Goal: Task Accomplishment & Management: Manage account settings

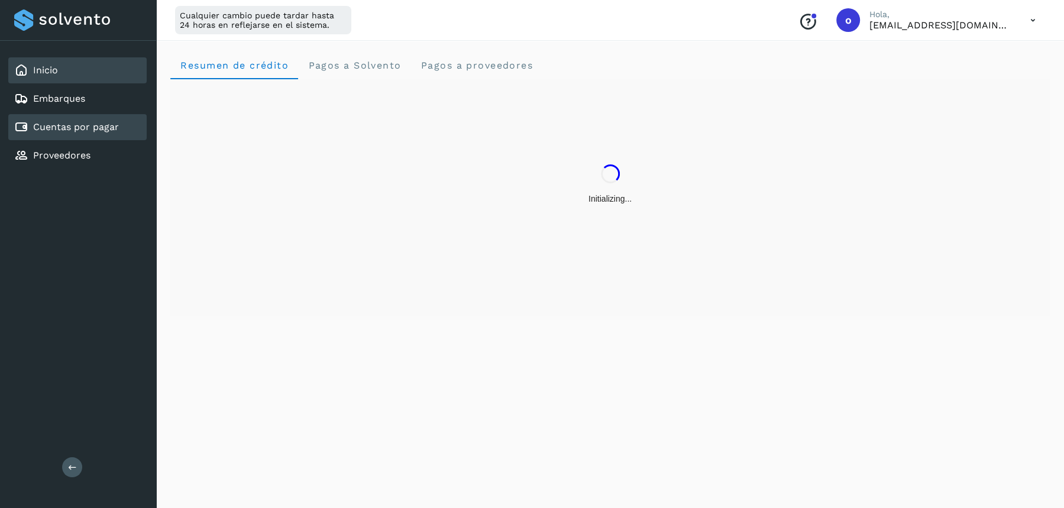
click at [76, 134] on div "Cuentas por pagar" at bounding box center [77, 127] width 138 height 26
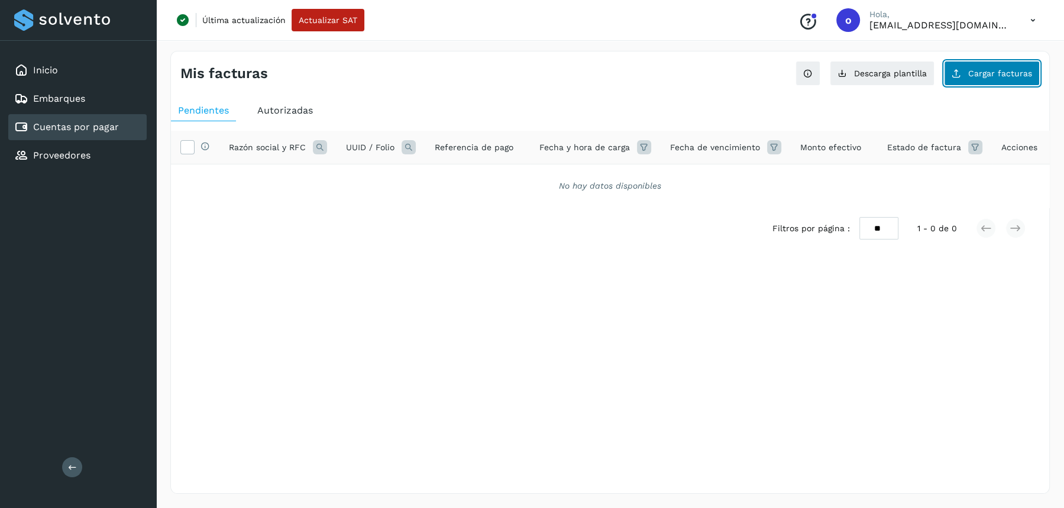
click at [992, 85] on button "Cargar facturas" at bounding box center [992, 73] width 96 height 25
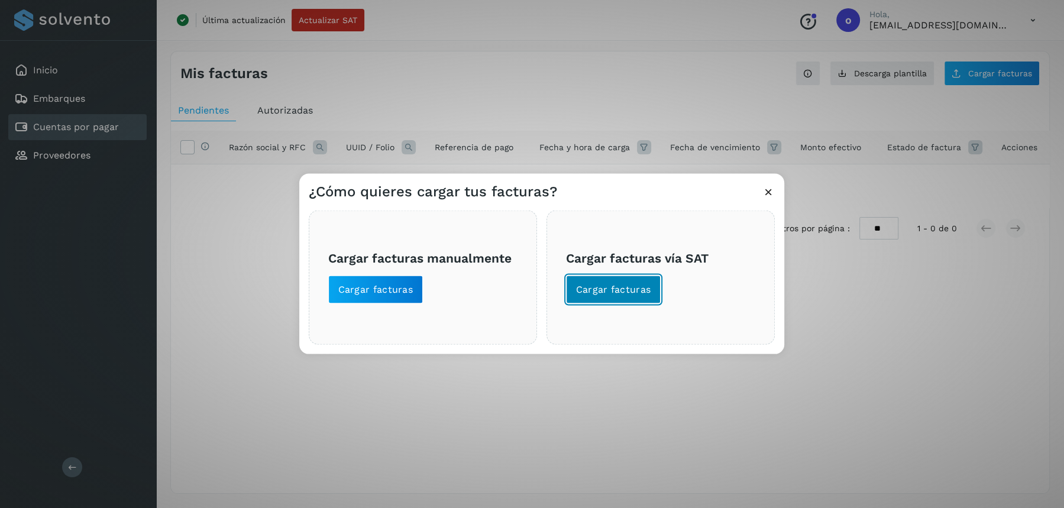
click at [623, 289] on span "Cargar facturas" at bounding box center [613, 289] width 75 height 13
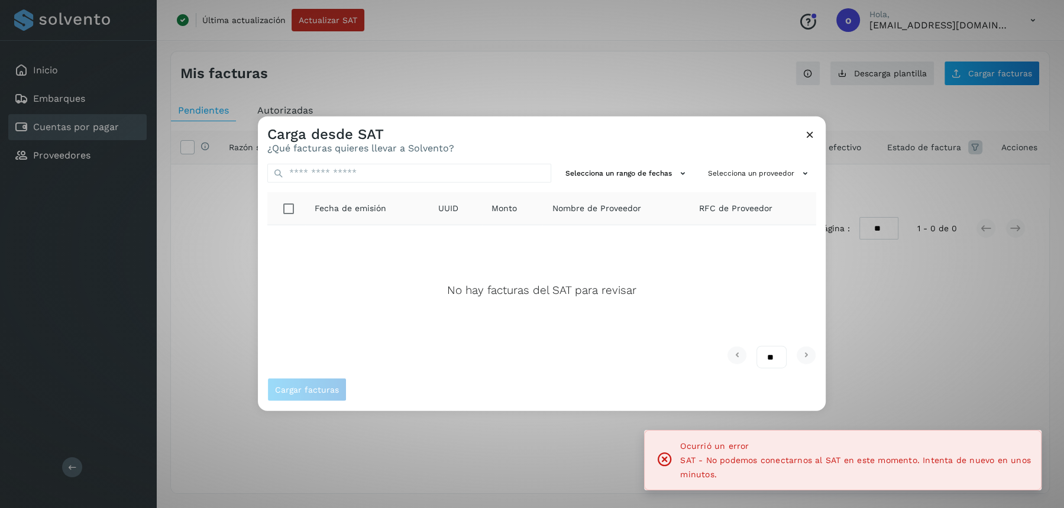
click at [808, 131] on icon at bounding box center [809, 134] width 12 height 12
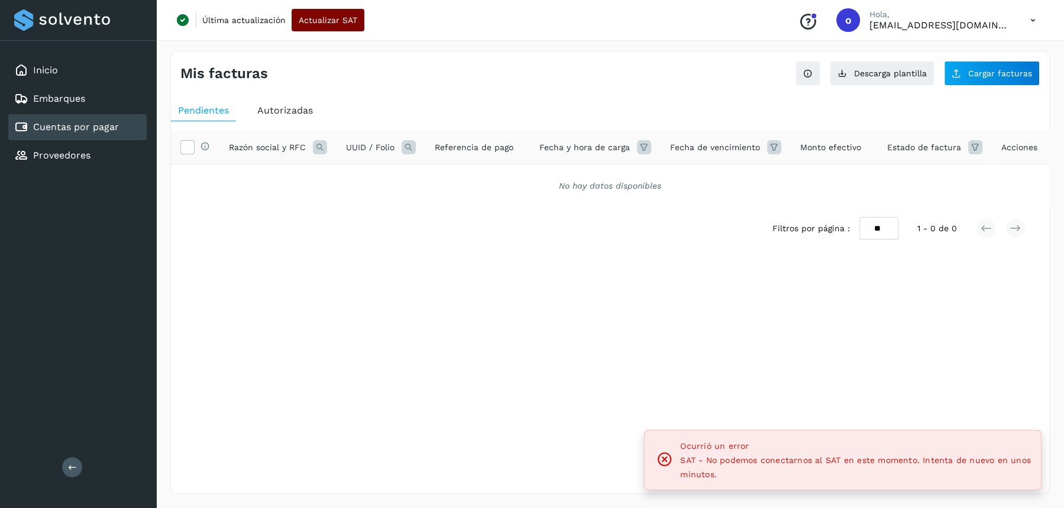
click at [322, 24] on button "Actualizar SAT" at bounding box center [327, 20] width 73 height 22
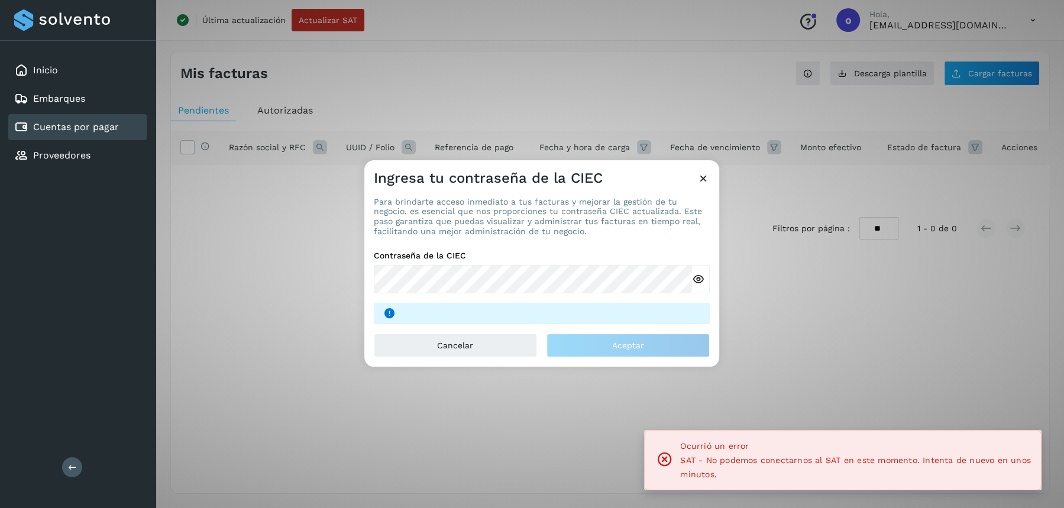
click at [701, 183] on icon at bounding box center [703, 178] width 12 height 12
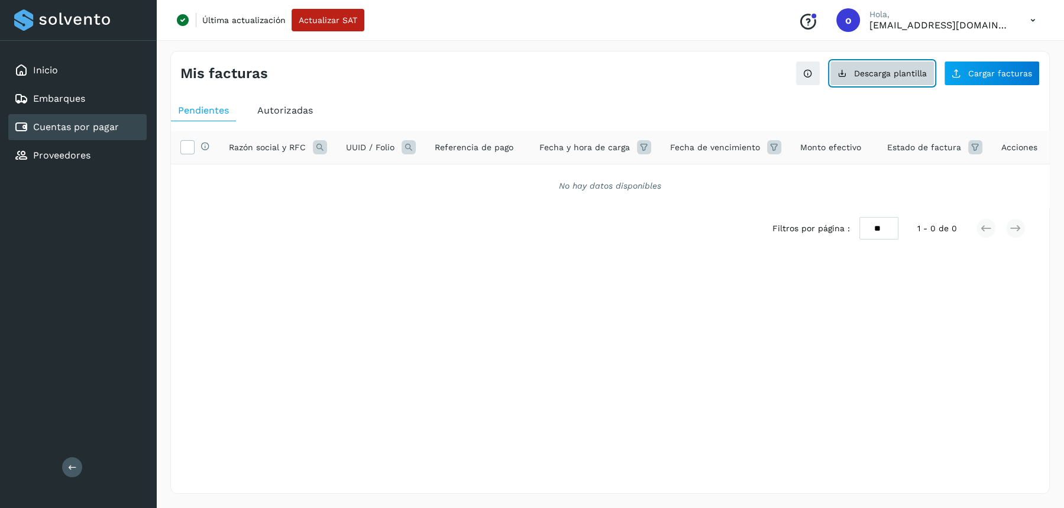
click at [892, 73] on span "Descarga plantilla" at bounding box center [890, 73] width 73 height 8
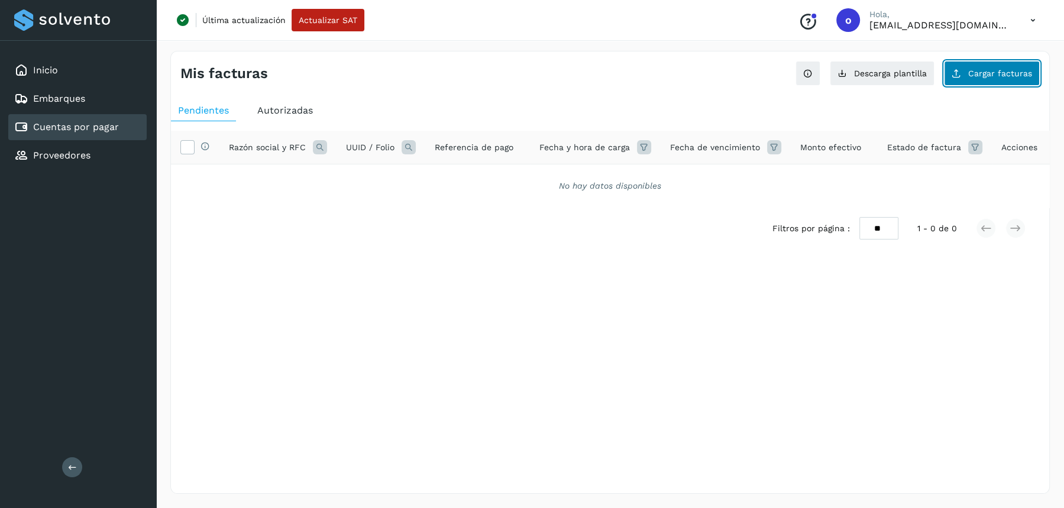
click at [979, 69] on span "Cargar facturas" at bounding box center [1000, 73] width 64 height 8
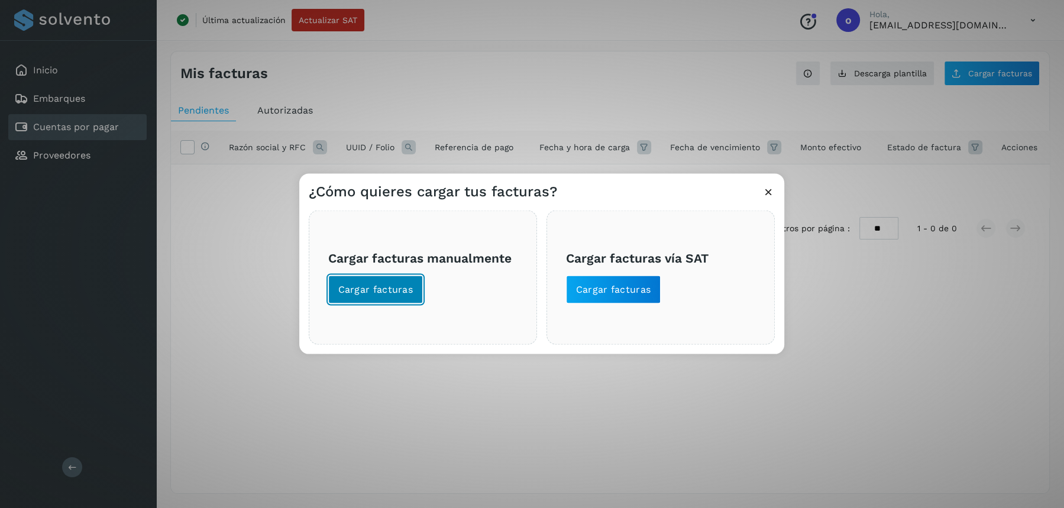
click at [374, 297] on button "Cargar facturas" at bounding box center [375, 289] width 95 height 28
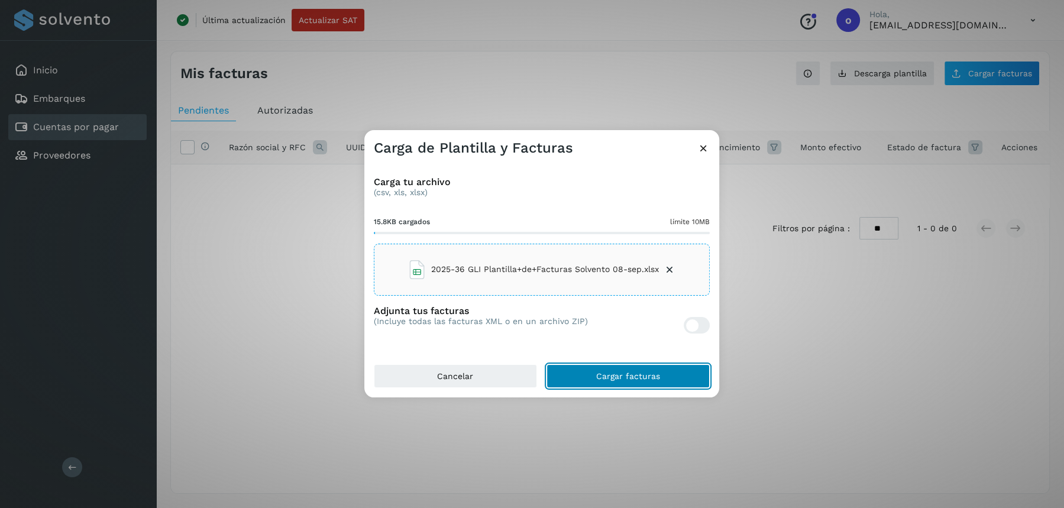
click at [605, 378] on span "Cargar facturas" at bounding box center [628, 376] width 64 height 8
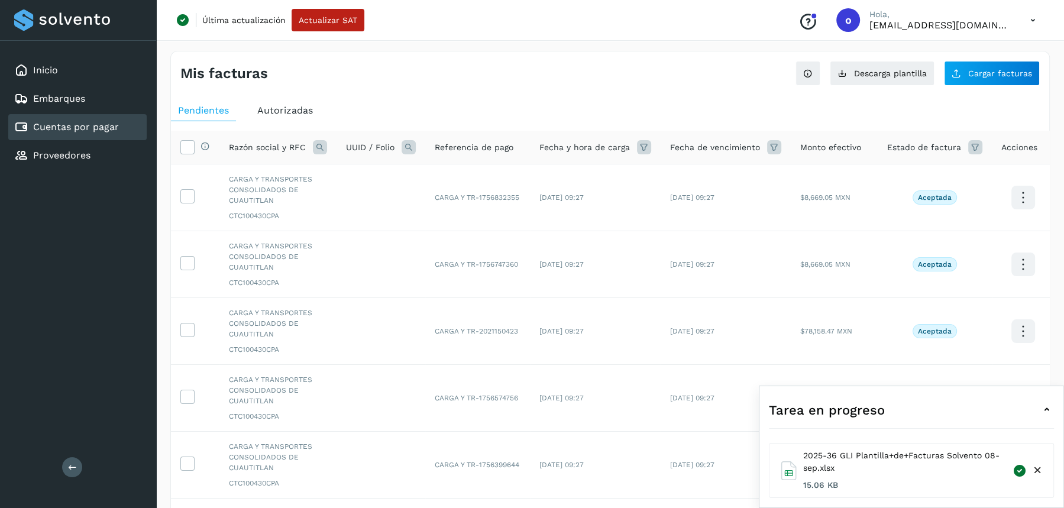
click at [695, 86] on div "Mis facturas Ver instrucciones para cargar Facturas Descarga plantilla Cargar f…" at bounding box center [609, 484] width 879 height 867
click at [190, 145] on icon at bounding box center [187, 146] width 12 height 12
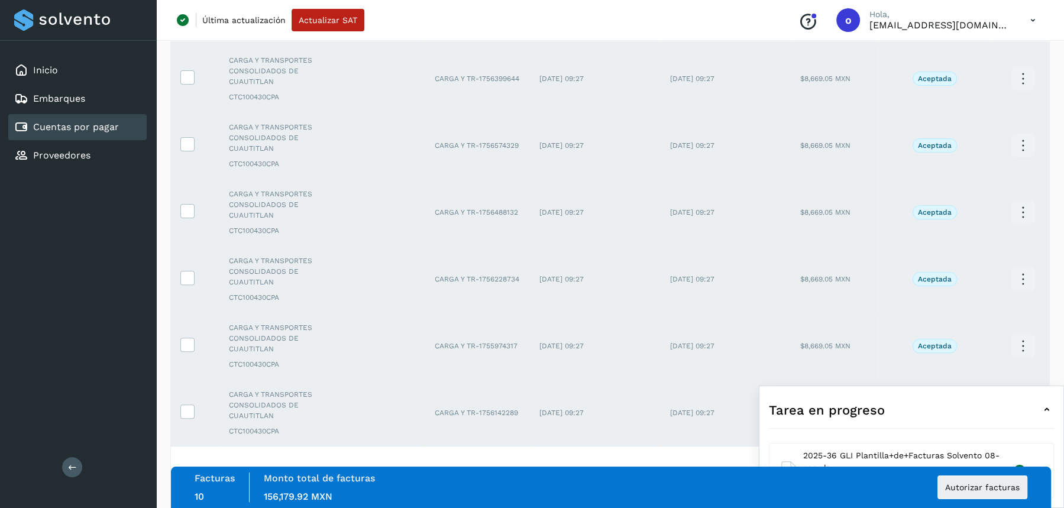
scroll to position [420, 0]
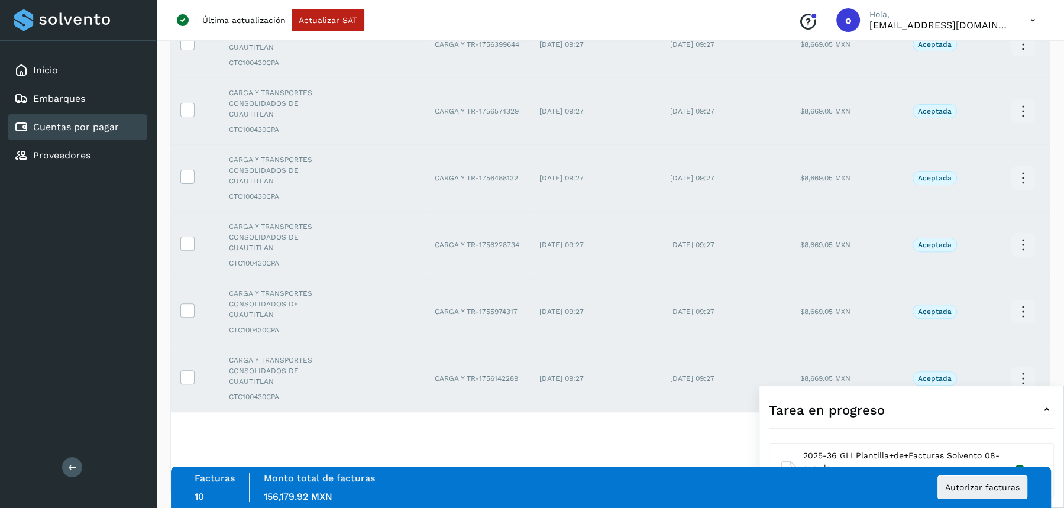
click at [580, 433] on div "Filtros por página : ** ** ** 1 - 10 de 110" at bounding box center [610, 432] width 878 height 41
click at [1045, 406] on icon at bounding box center [1046, 410] width 14 height 14
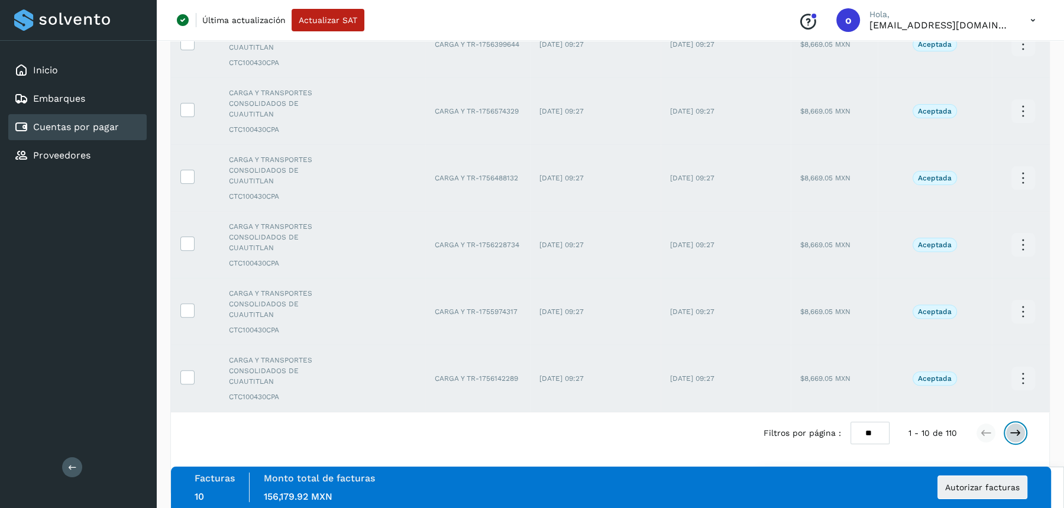
click at [1015, 428] on icon at bounding box center [1015, 433] width 12 height 12
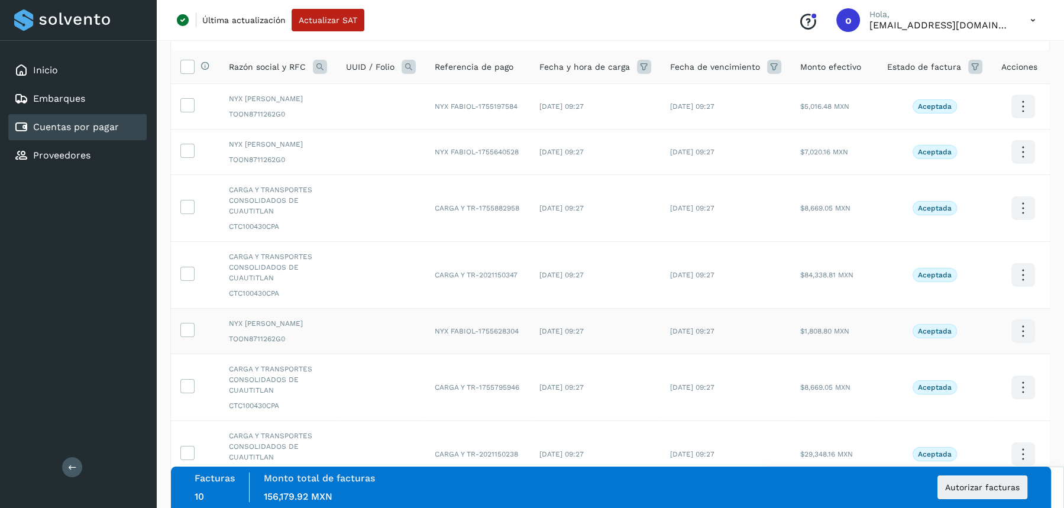
scroll to position [0, 0]
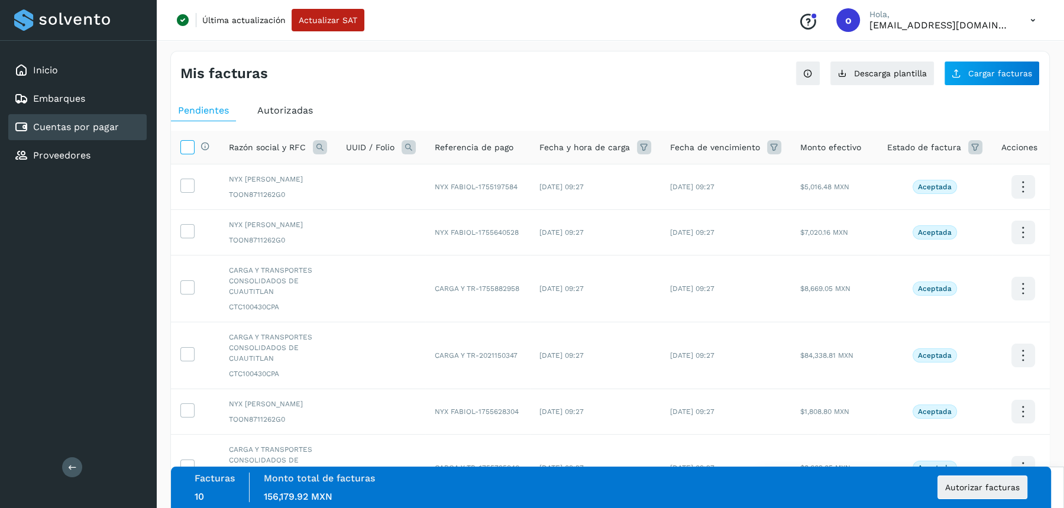
click at [188, 141] on icon at bounding box center [187, 146] width 12 height 12
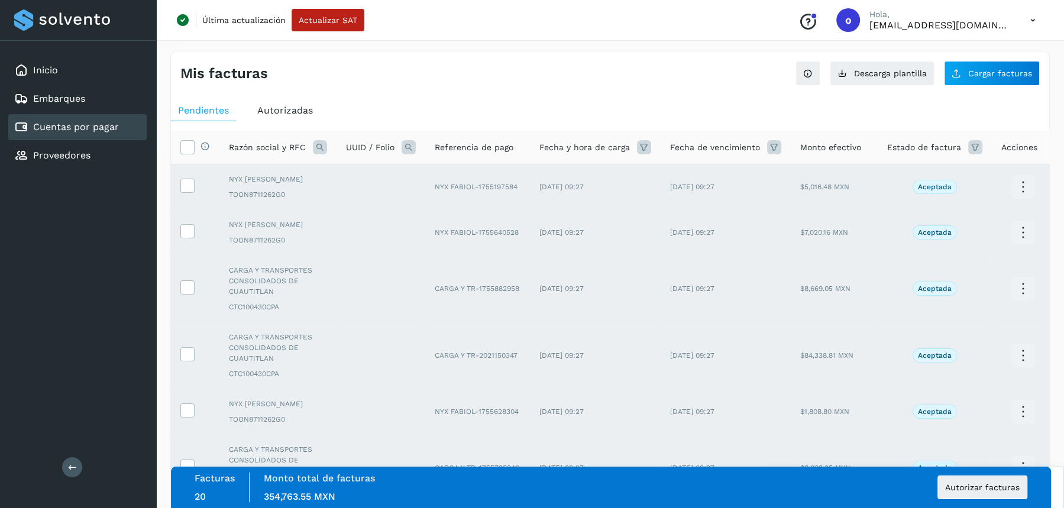
scroll to position [367, 0]
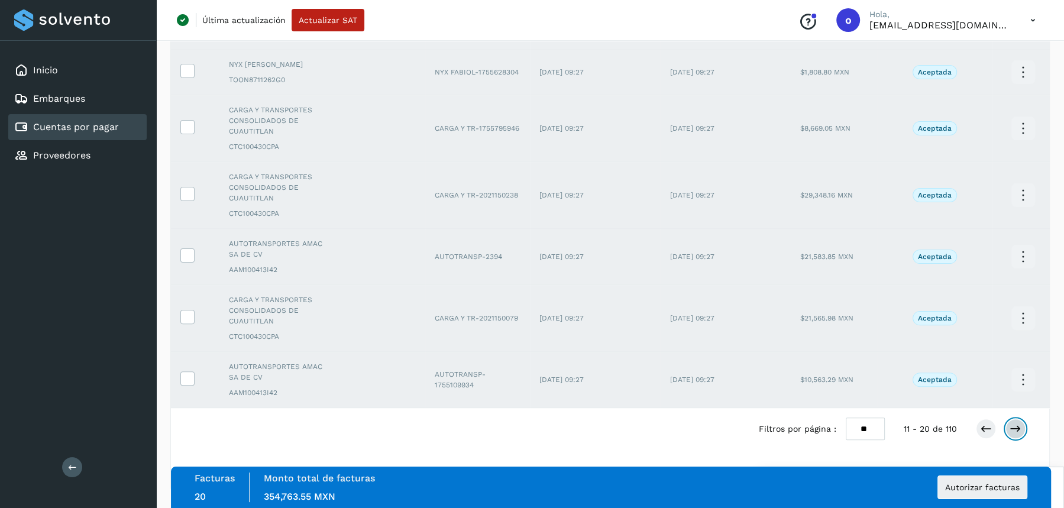
click at [1018, 429] on icon at bounding box center [1015, 429] width 12 height 12
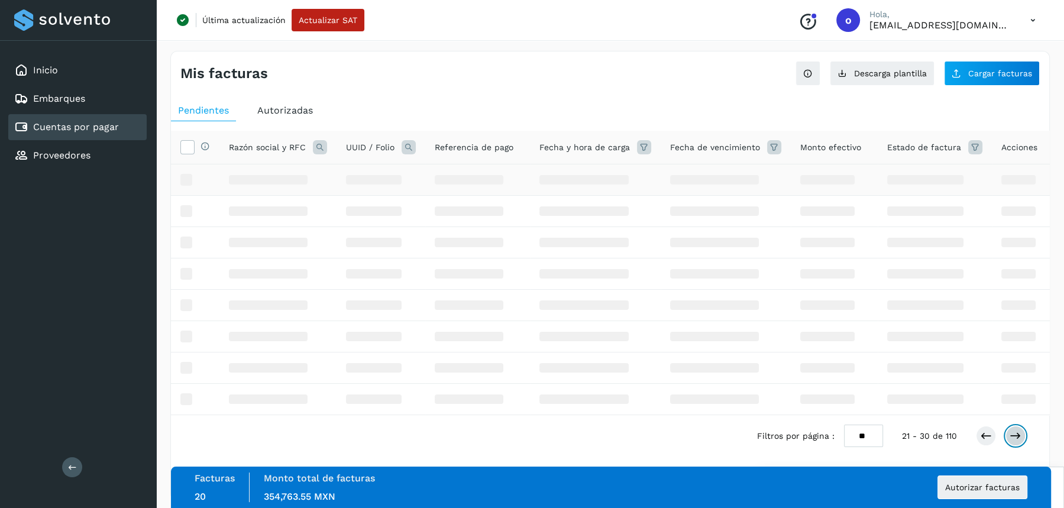
scroll to position [4, 0]
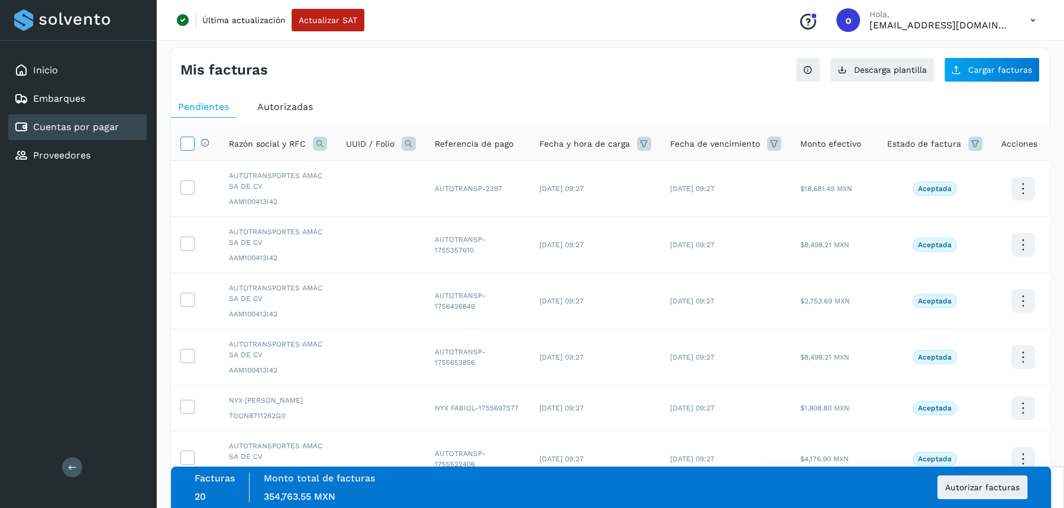
click at [186, 142] on icon at bounding box center [187, 143] width 12 height 12
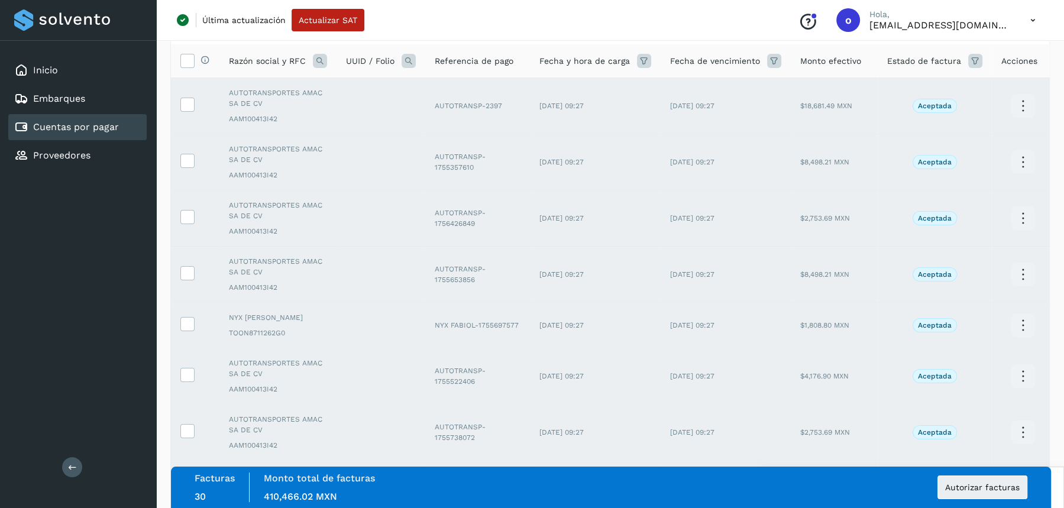
scroll to position [314, 0]
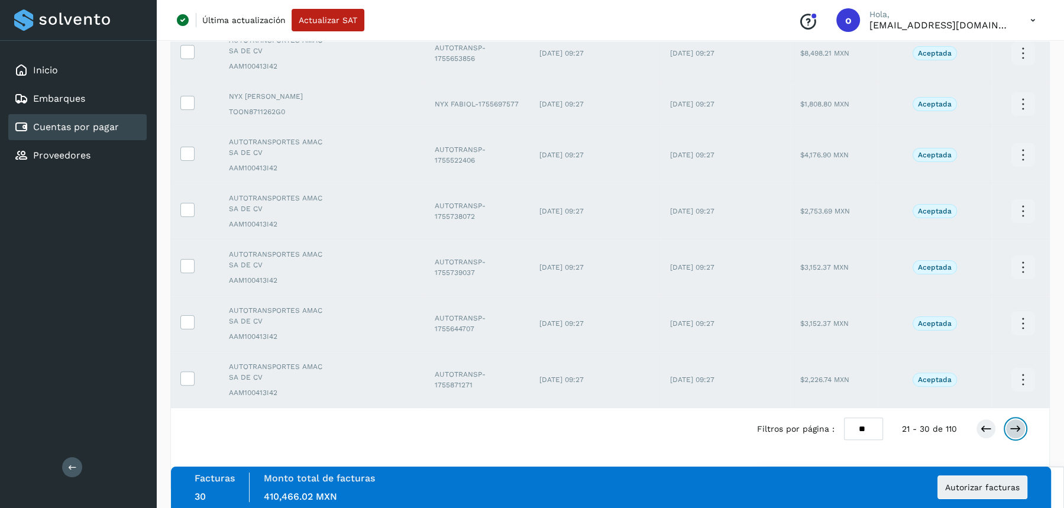
click at [1015, 424] on icon at bounding box center [1015, 429] width 12 height 12
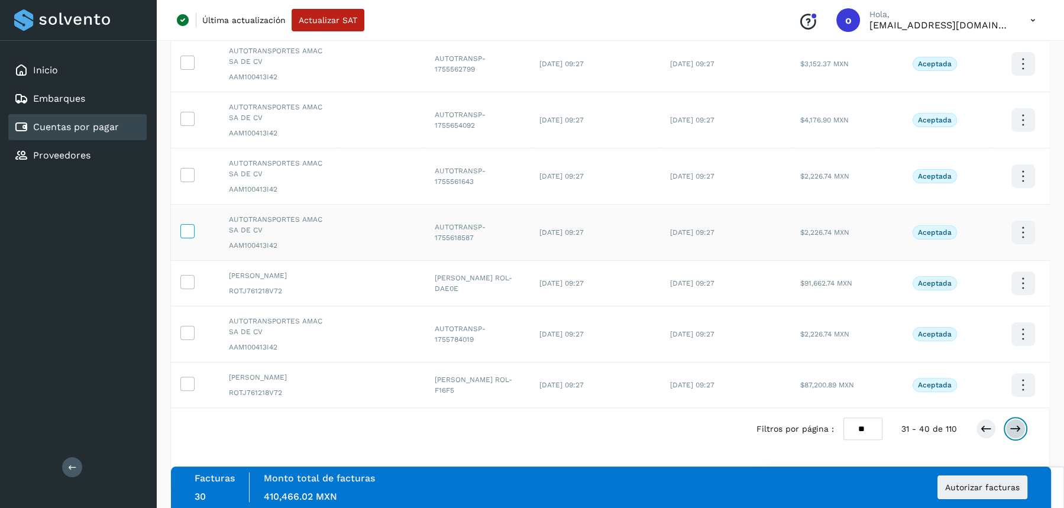
scroll to position [0, 0]
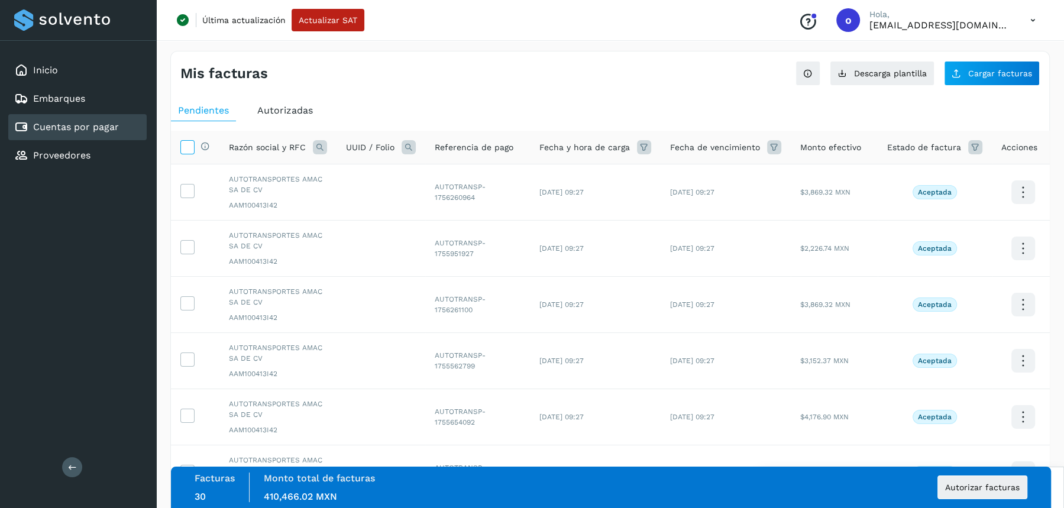
click at [191, 141] on icon at bounding box center [187, 146] width 12 height 12
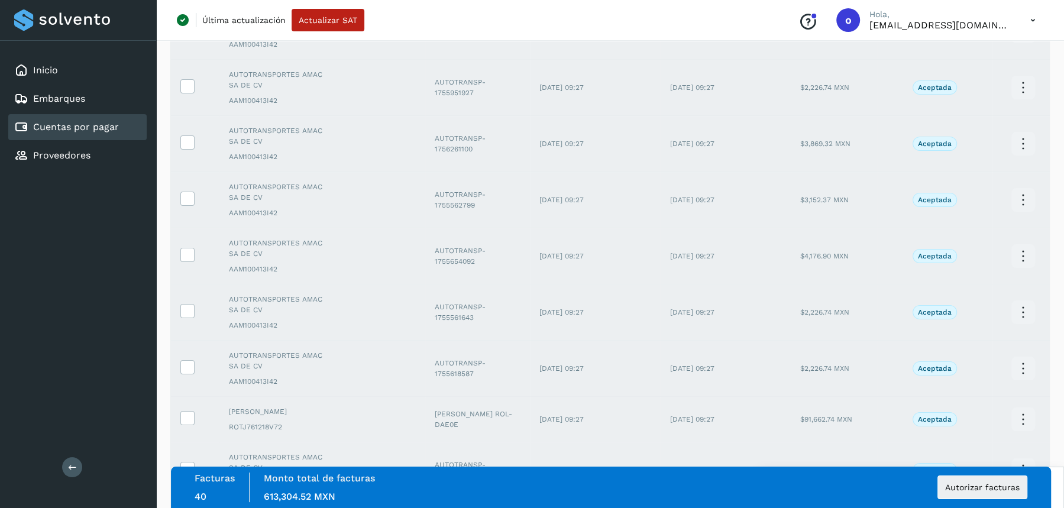
scroll to position [314, 0]
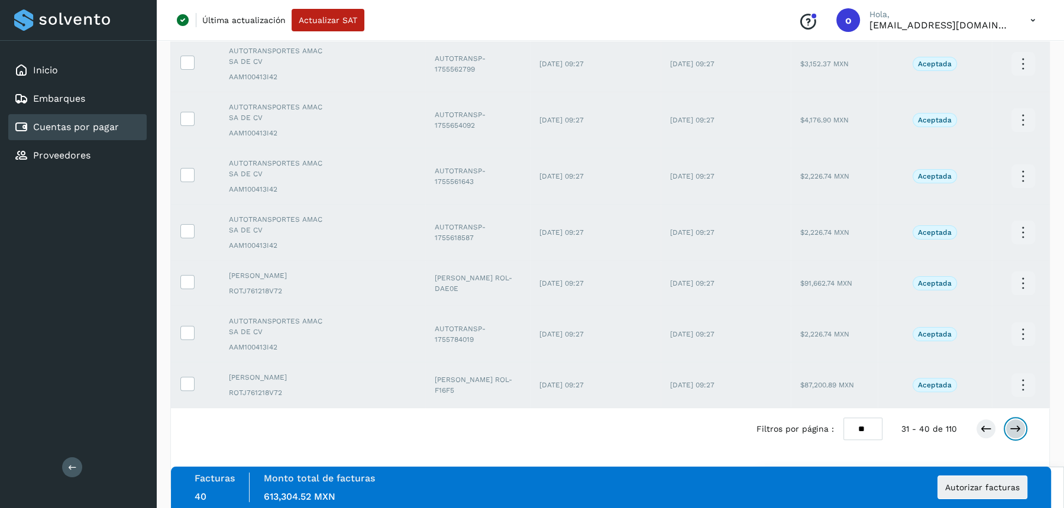
click at [1016, 426] on icon at bounding box center [1015, 429] width 12 height 12
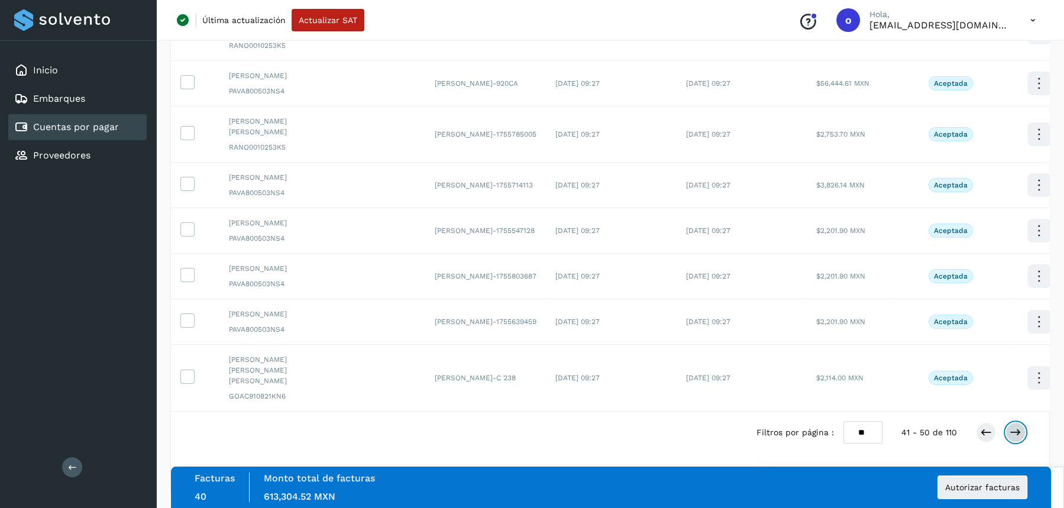
scroll to position [49, 0]
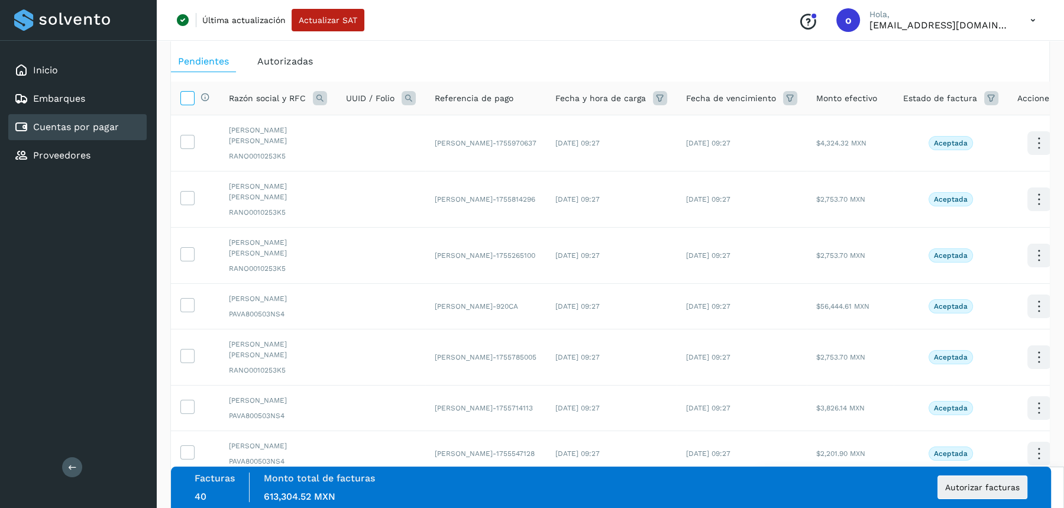
click at [186, 97] on icon at bounding box center [187, 97] width 12 height 12
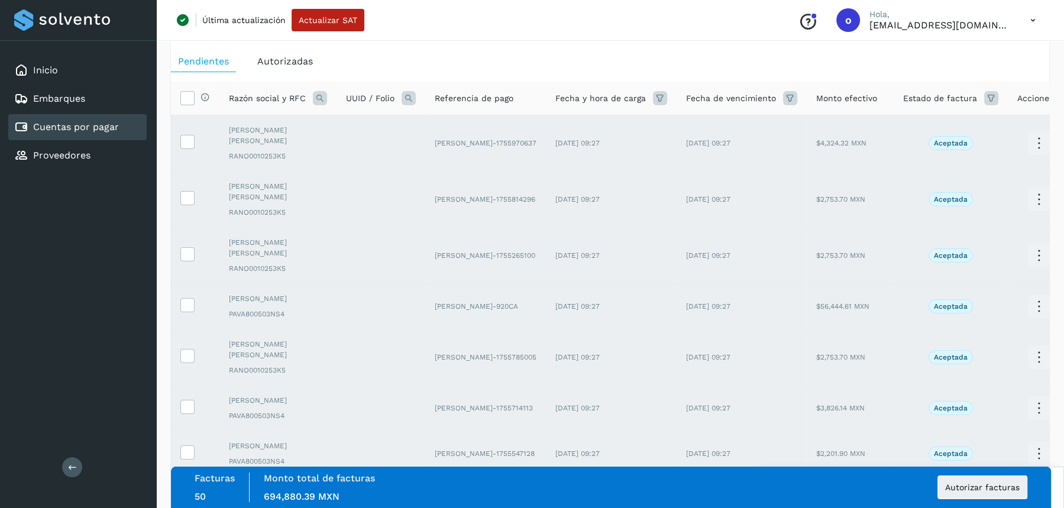
scroll to position [272, 0]
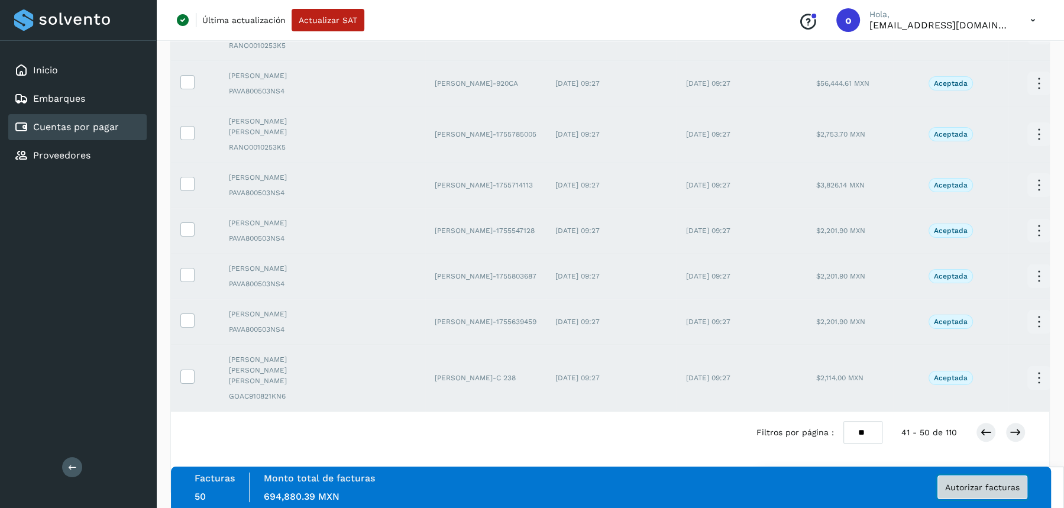
click at [965, 485] on span "Autorizar facturas" at bounding box center [982, 487] width 74 height 8
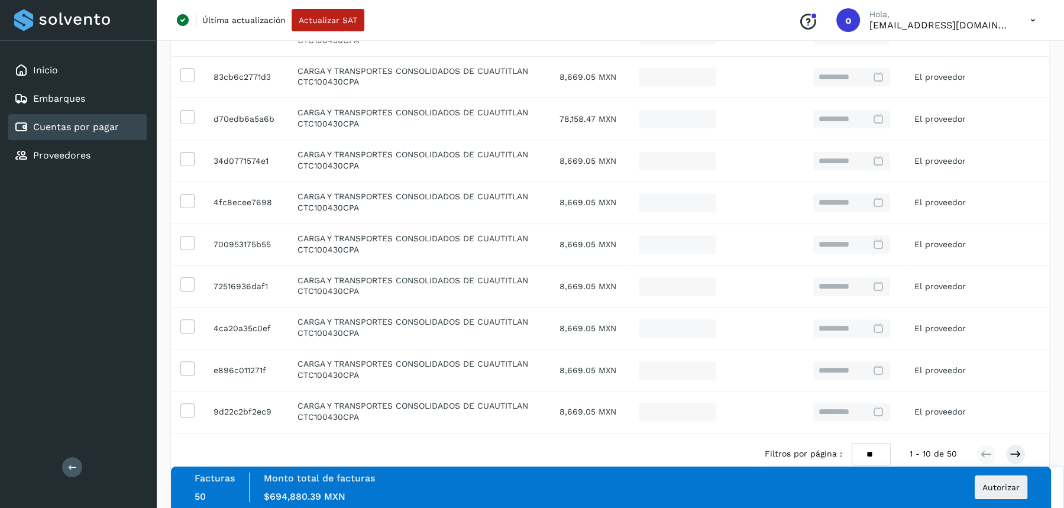
scroll to position [293, 0]
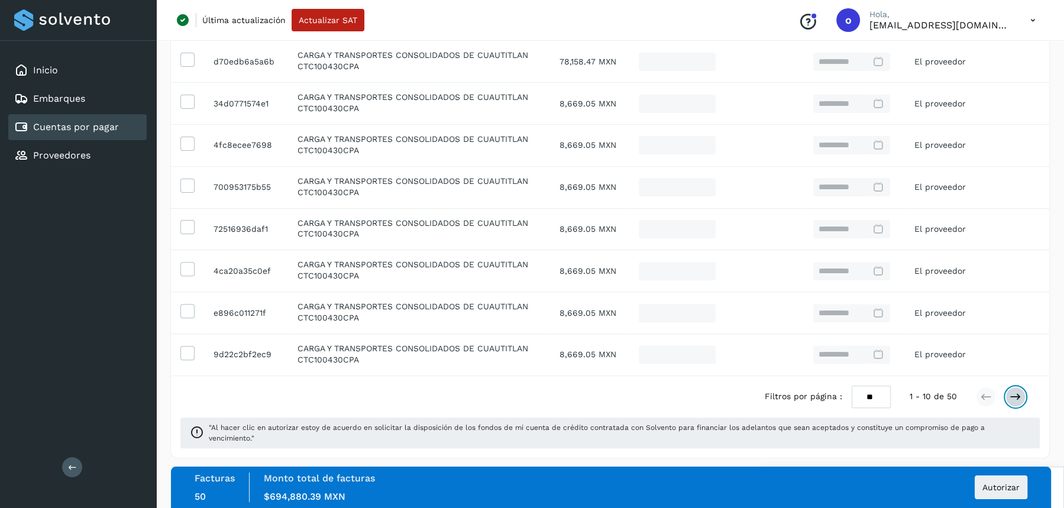
click at [1012, 392] on icon at bounding box center [1015, 397] width 12 height 12
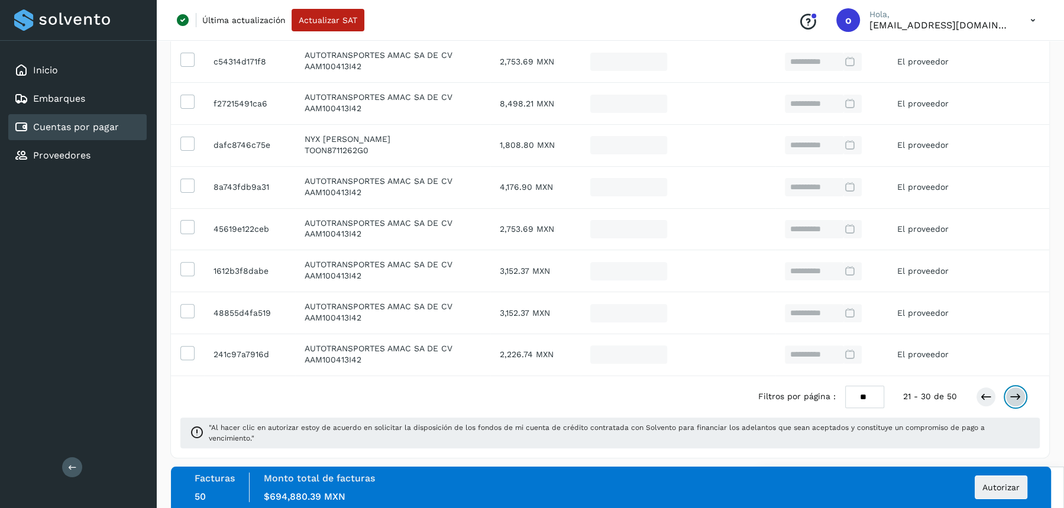
click at [1012, 392] on icon at bounding box center [1015, 397] width 12 height 12
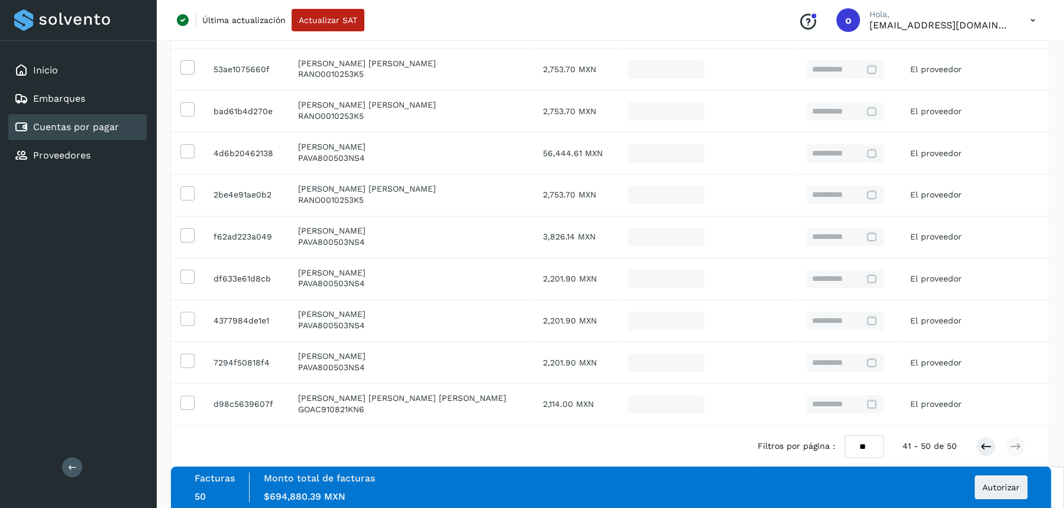
scroll to position [280, 0]
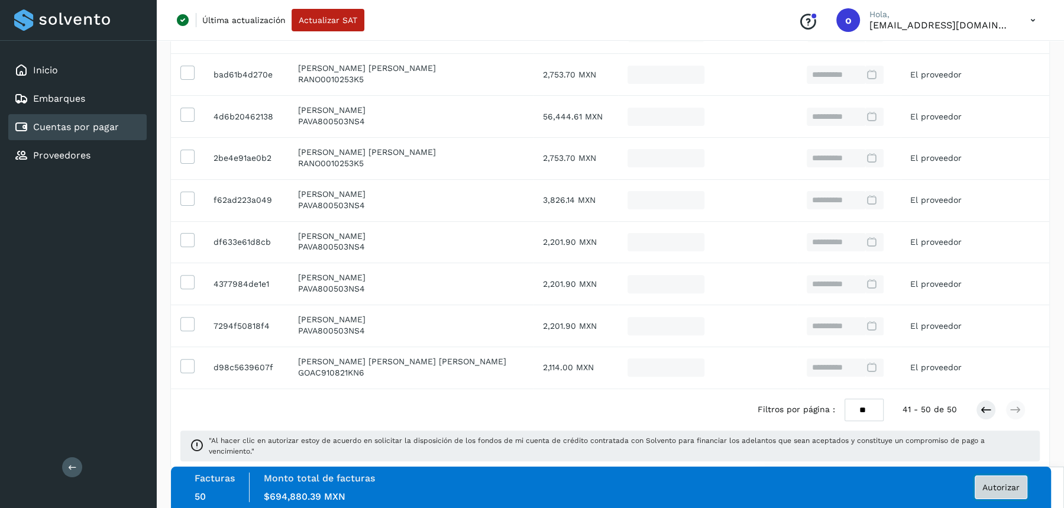
click at [991, 486] on span "Autorizar" at bounding box center [1000, 487] width 37 height 8
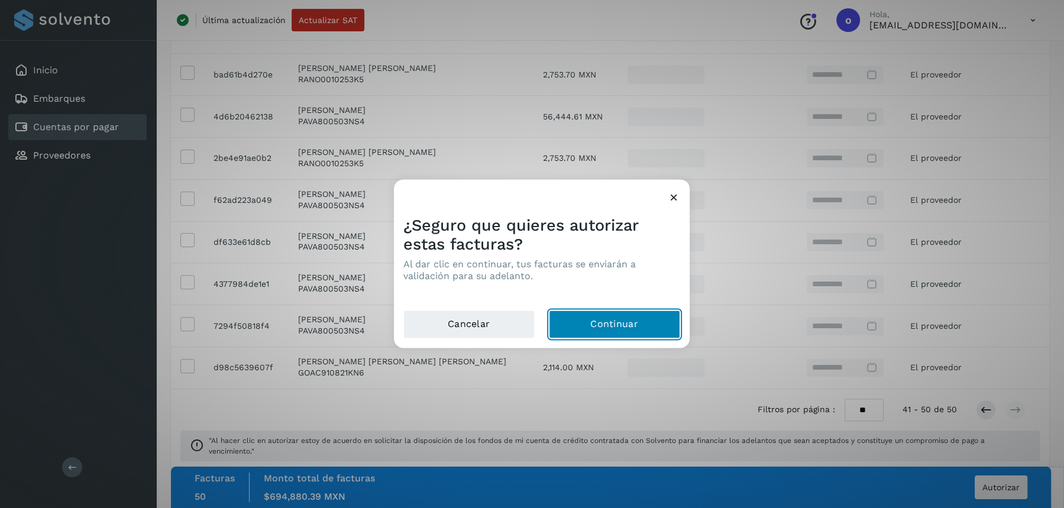
click at [607, 324] on button "Continuar" at bounding box center [614, 324] width 131 height 28
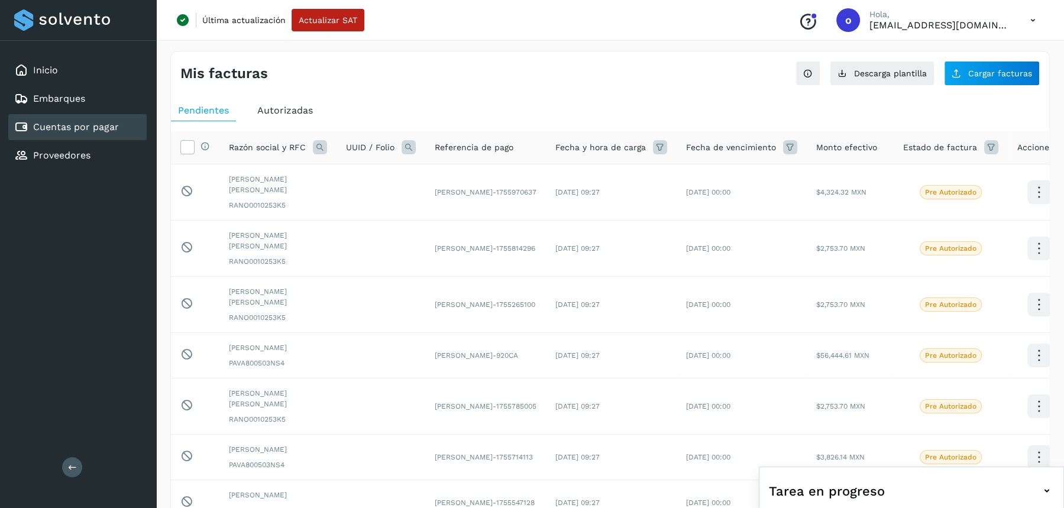
click at [291, 106] on span "Autorizadas" at bounding box center [285, 110] width 56 height 11
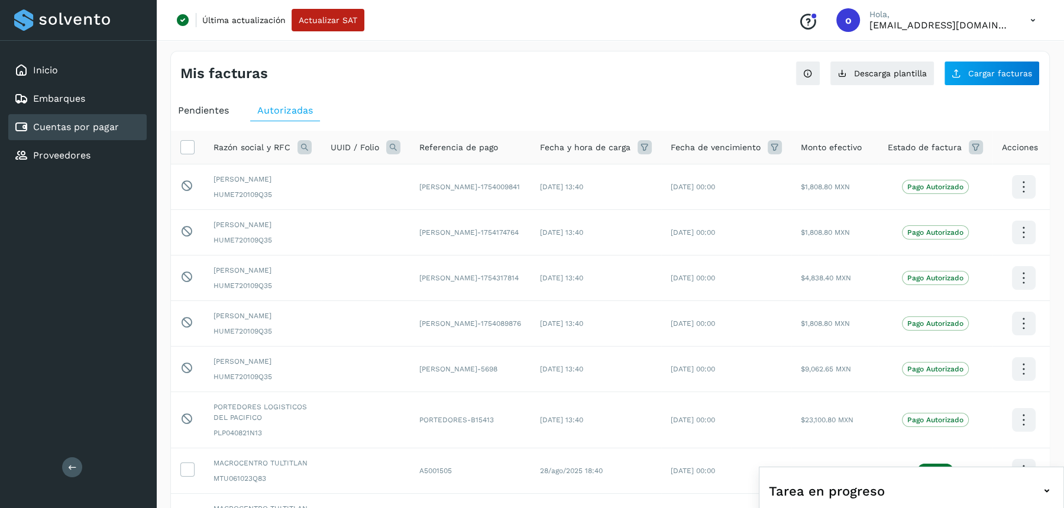
click at [197, 114] on span "Pendientes" at bounding box center [203, 110] width 51 height 11
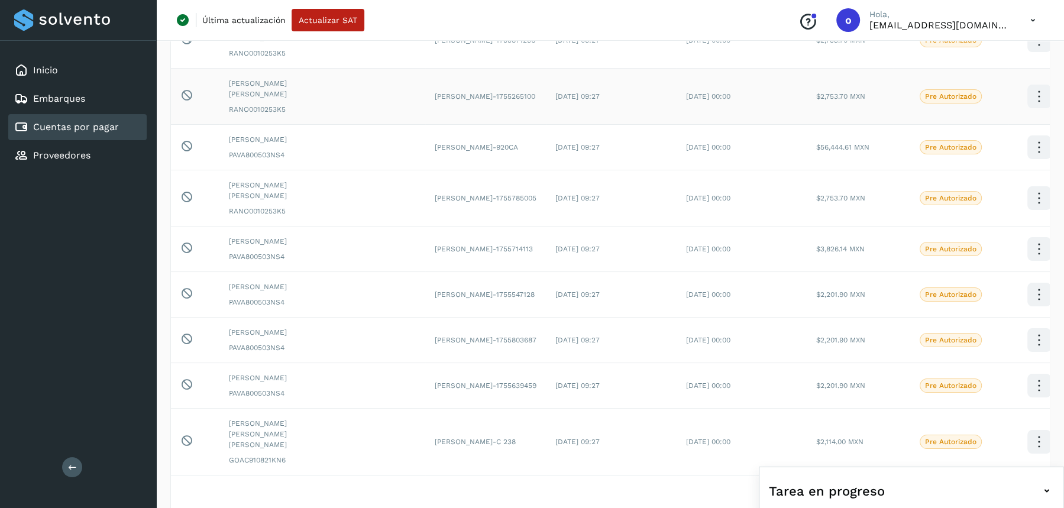
scroll to position [272, 0]
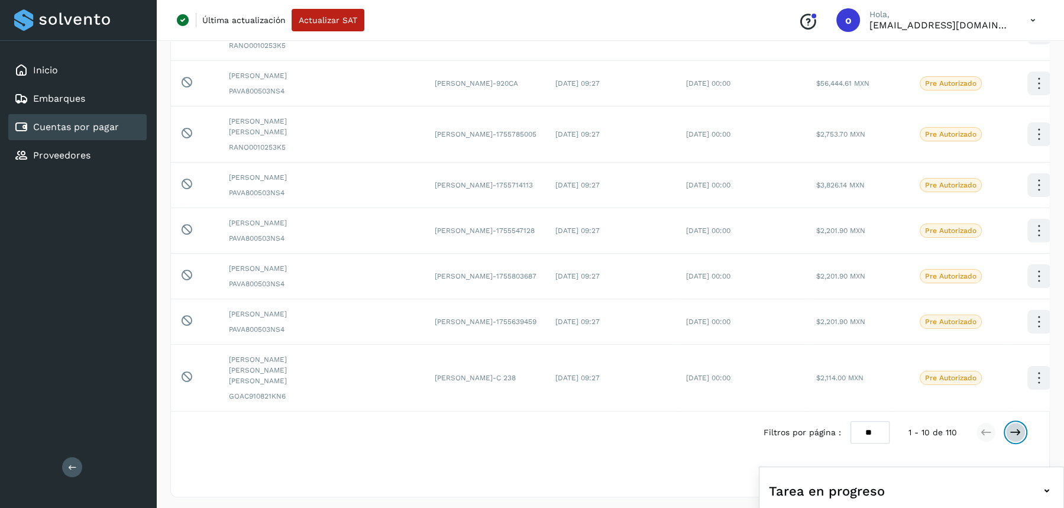
click at [1019, 431] on icon at bounding box center [1015, 432] width 12 height 12
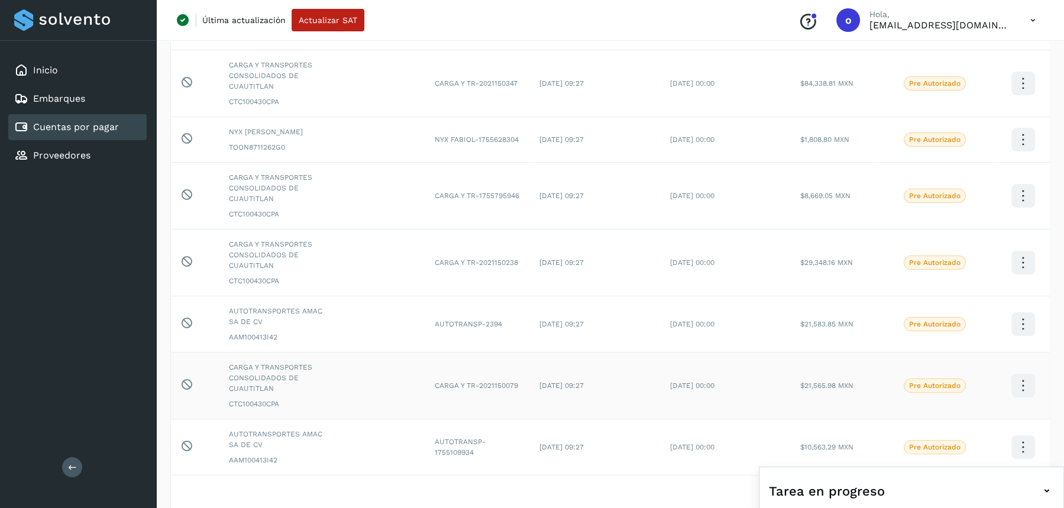
click at [1019, 419] on td at bounding box center [1023, 385] width 62 height 67
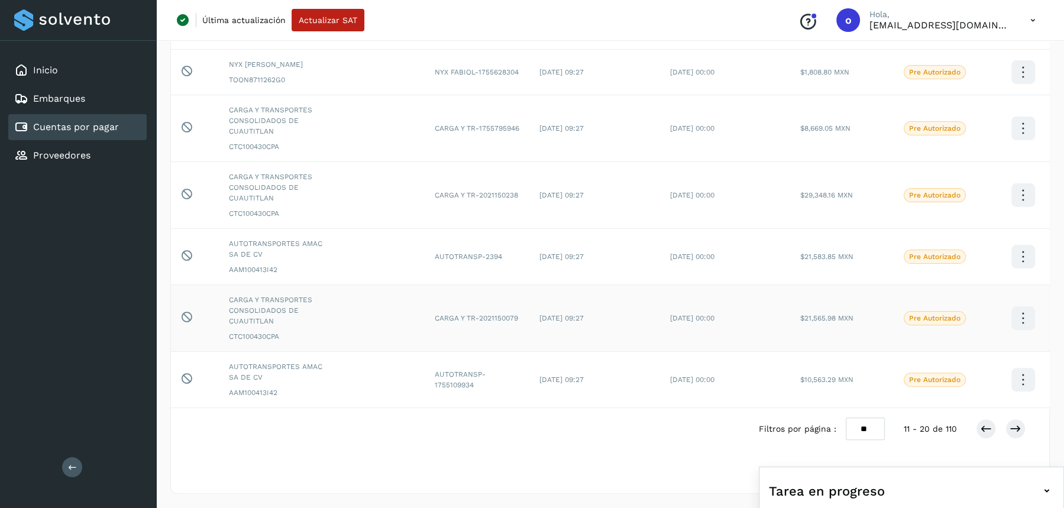
scroll to position [367, 0]
click at [1018, 429] on icon at bounding box center [1015, 429] width 12 height 12
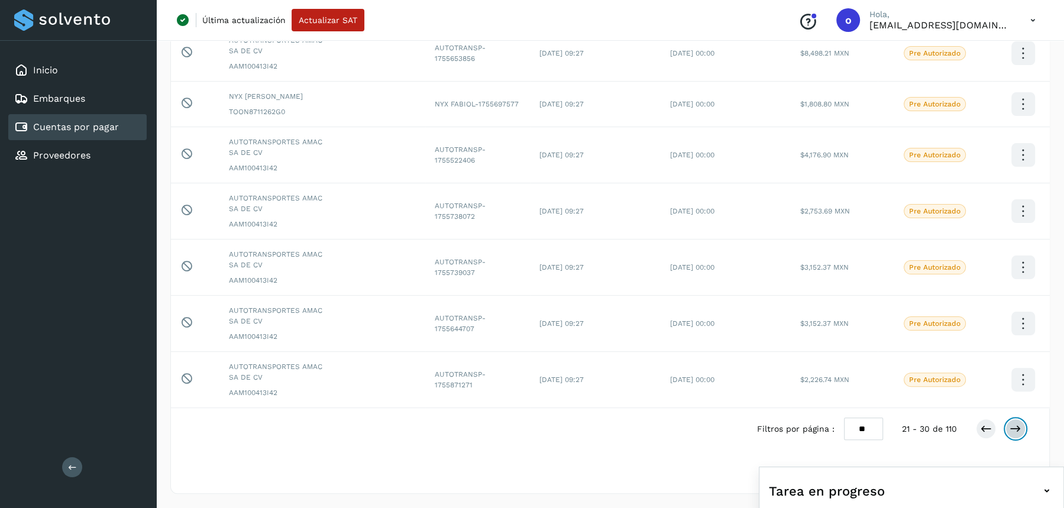
click at [1018, 429] on icon at bounding box center [1015, 429] width 12 height 12
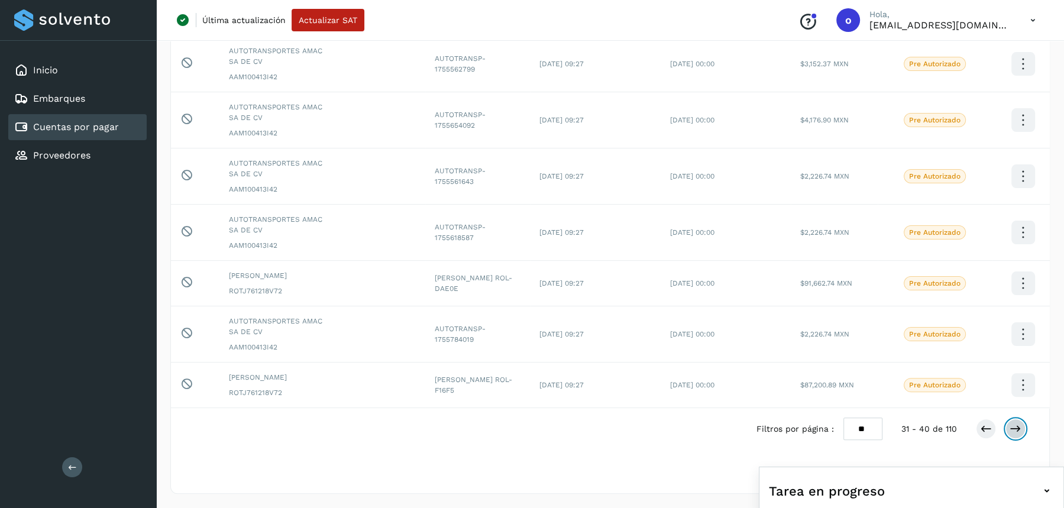
click at [1018, 429] on icon at bounding box center [1015, 429] width 12 height 12
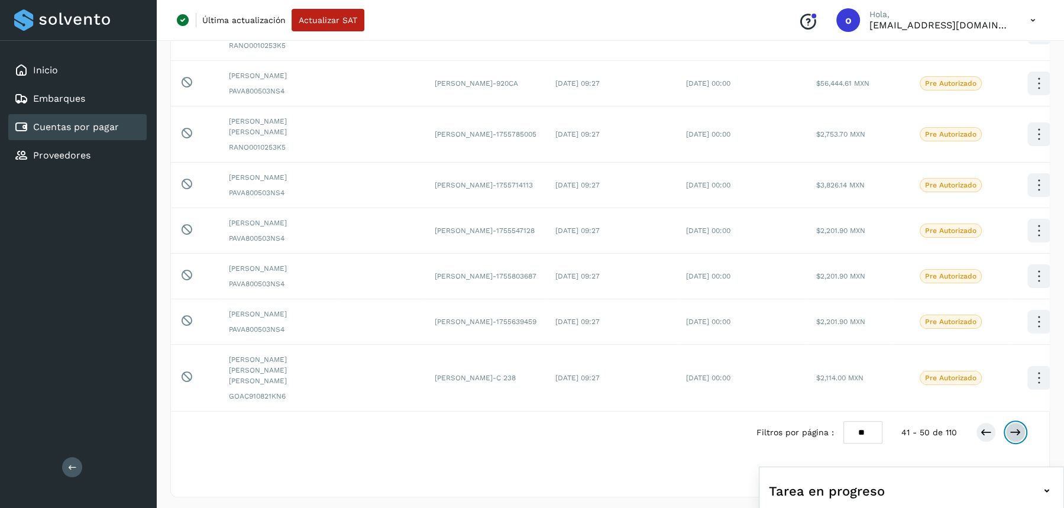
click at [1018, 429] on icon at bounding box center [1015, 432] width 12 height 12
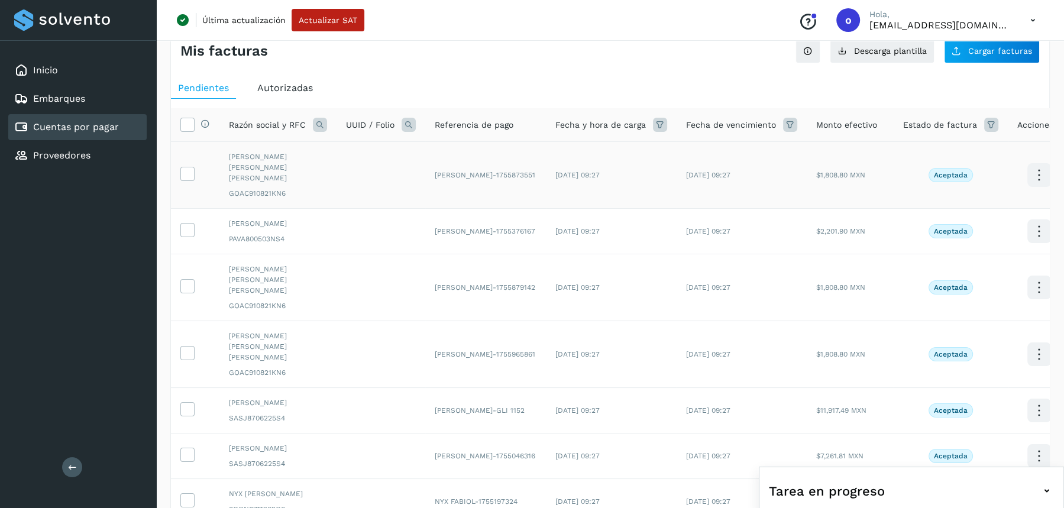
scroll to position [0, 0]
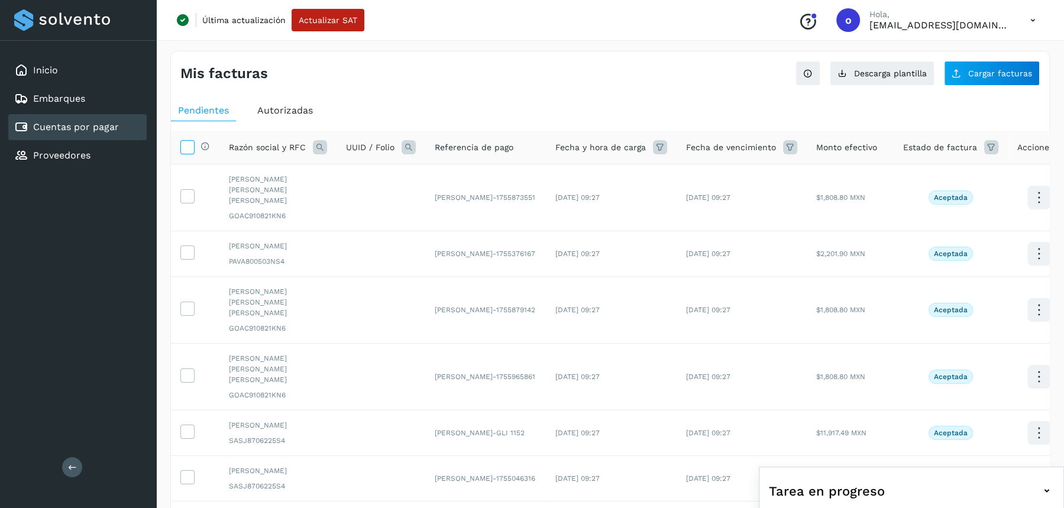
click at [190, 144] on icon at bounding box center [187, 146] width 12 height 12
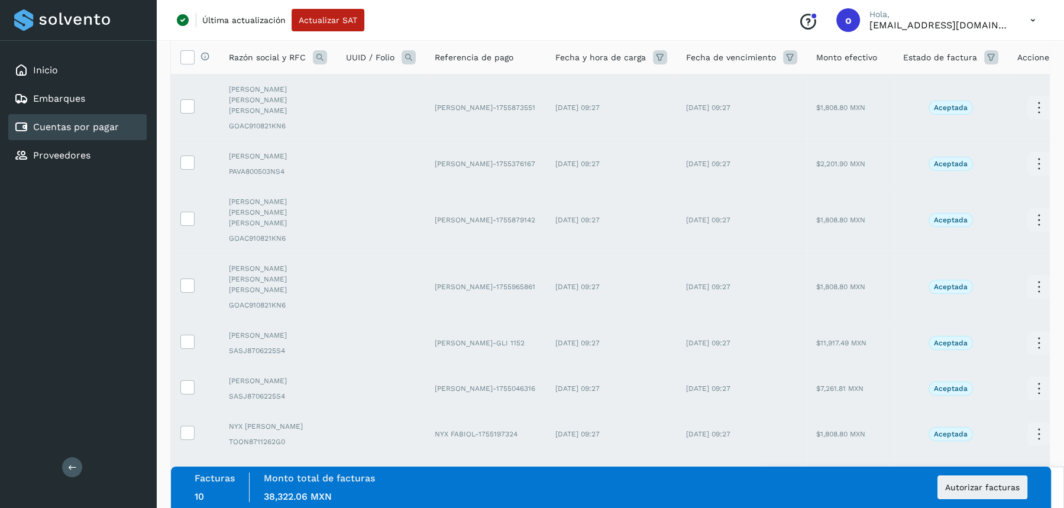
scroll to position [272, 0]
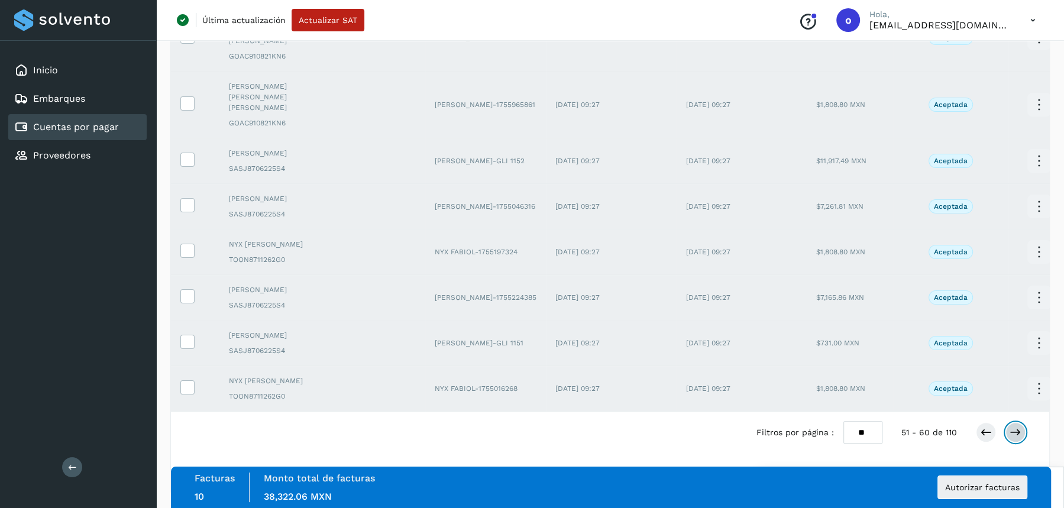
click at [1015, 433] on icon at bounding box center [1015, 432] width 12 height 12
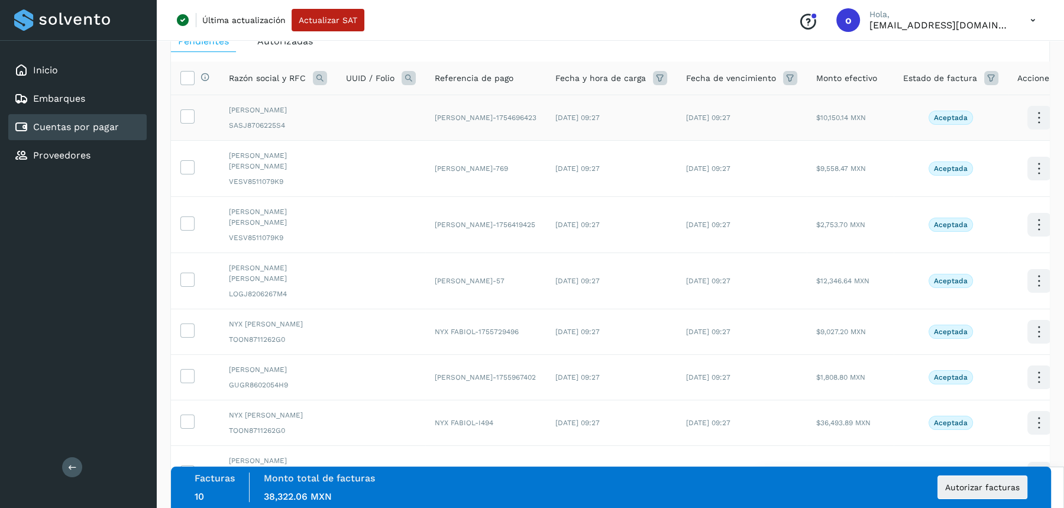
scroll to position [47, 0]
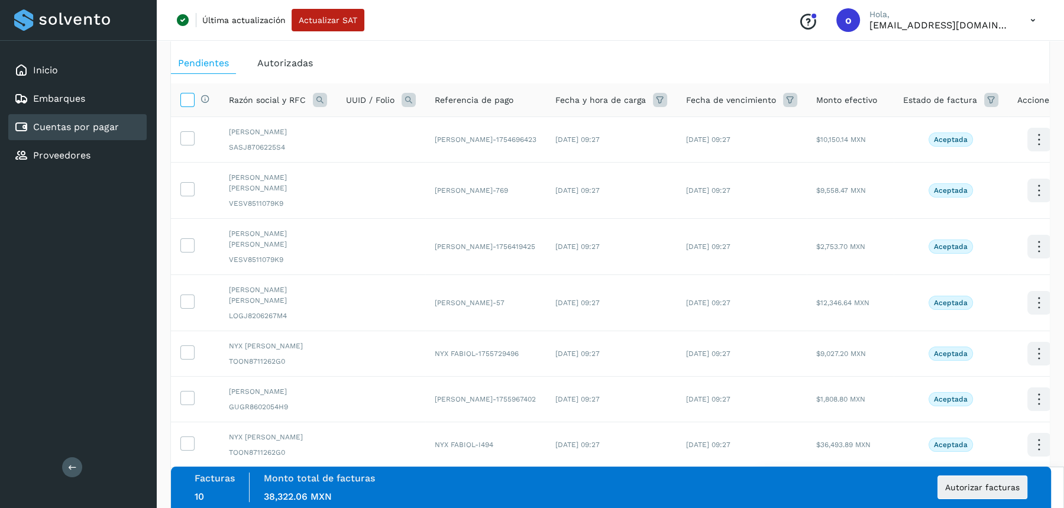
click at [189, 101] on icon at bounding box center [187, 99] width 12 height 12
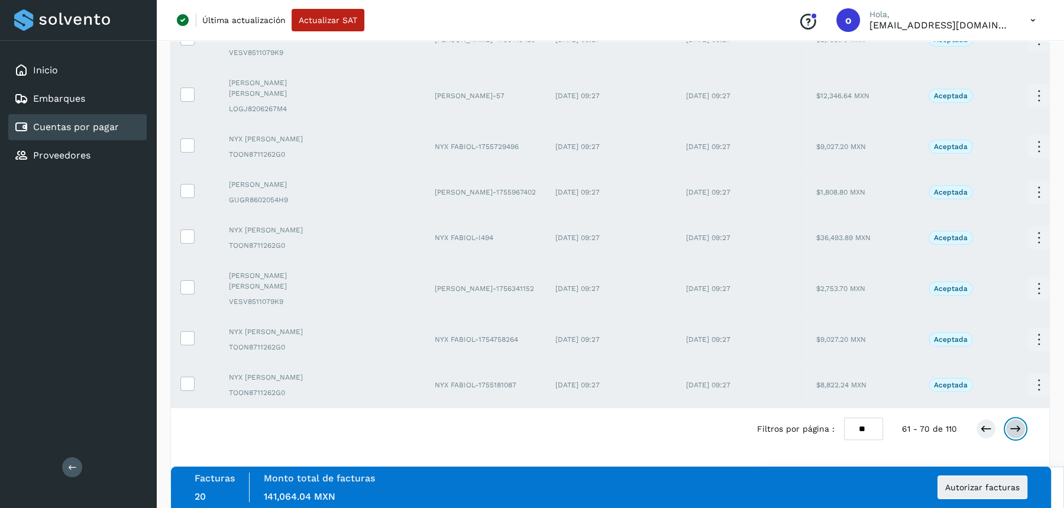
click at [1016, 428] on icon at bounding box center [1015, 429] width 12 height 12
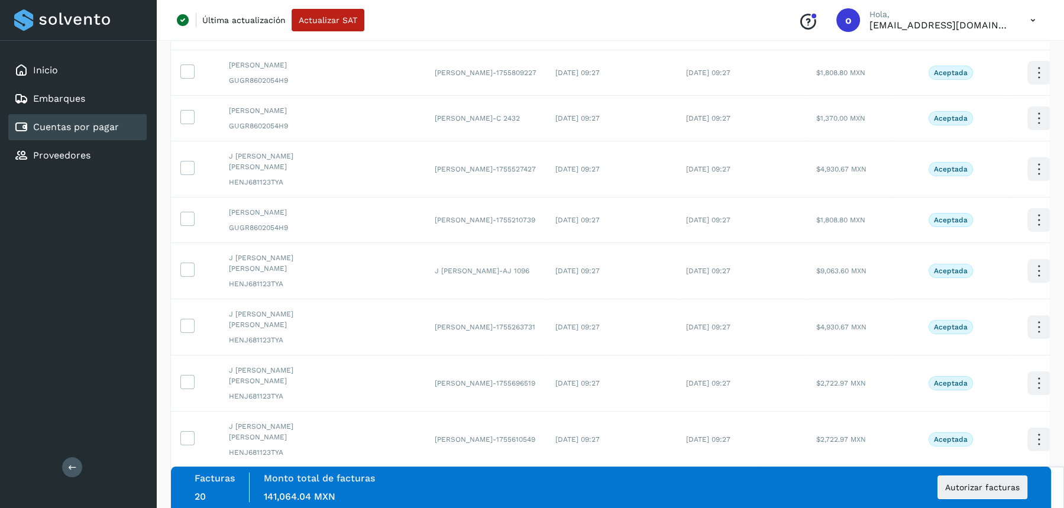
scroll to position [13, 0]
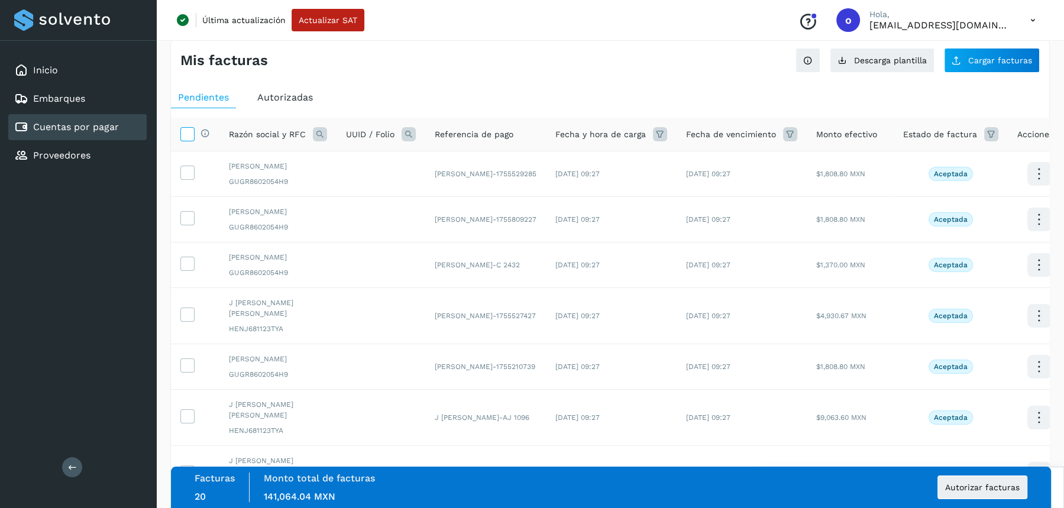
click at [190, 134] on icon at bounding box center [187, 133] width 12 height 12
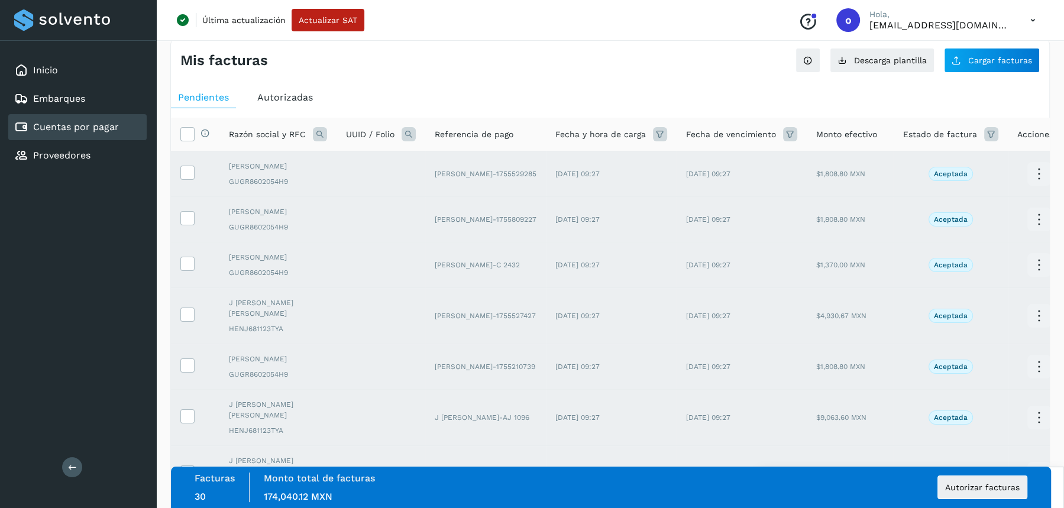
scroll to position [303, 0]
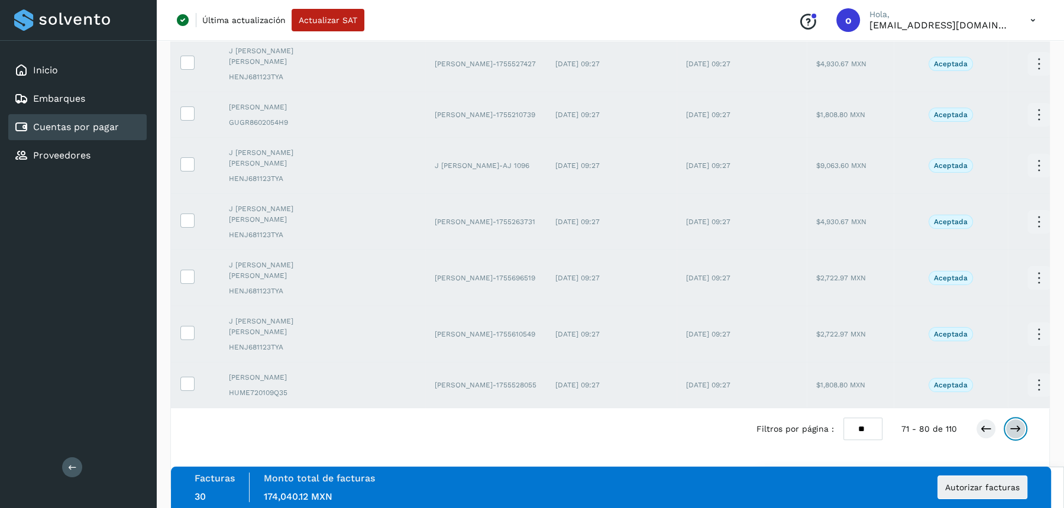
click at [1014, 429] on icon at bounding box center [1015, 429] width 12 height 12
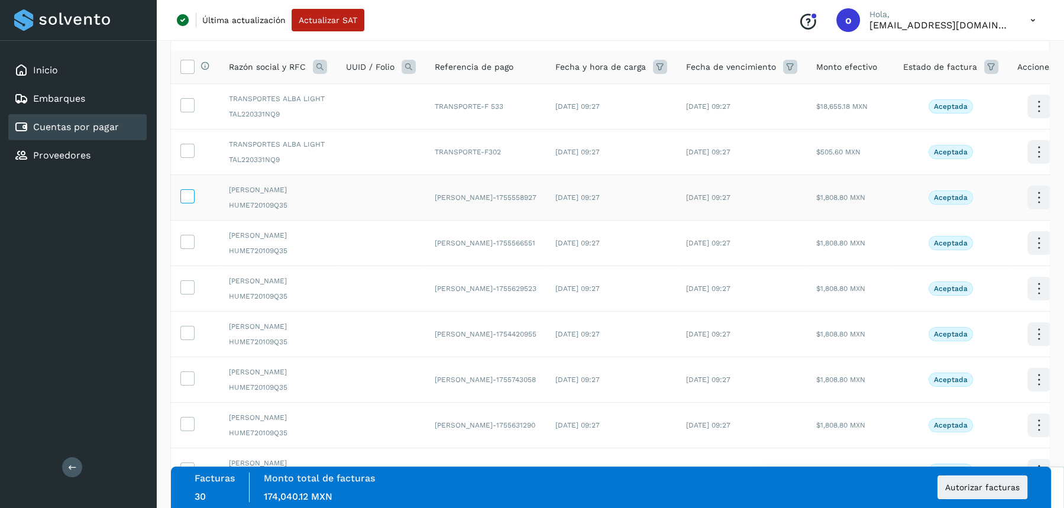
scroll to position [0, 0]
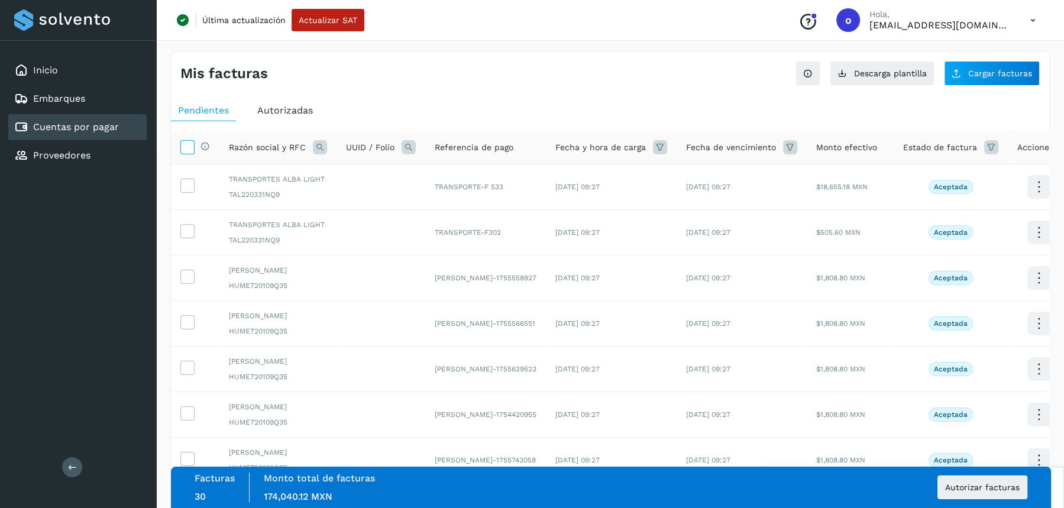
click at [189, 148] on icon at bounding box center [187, 146] width 12 height 12
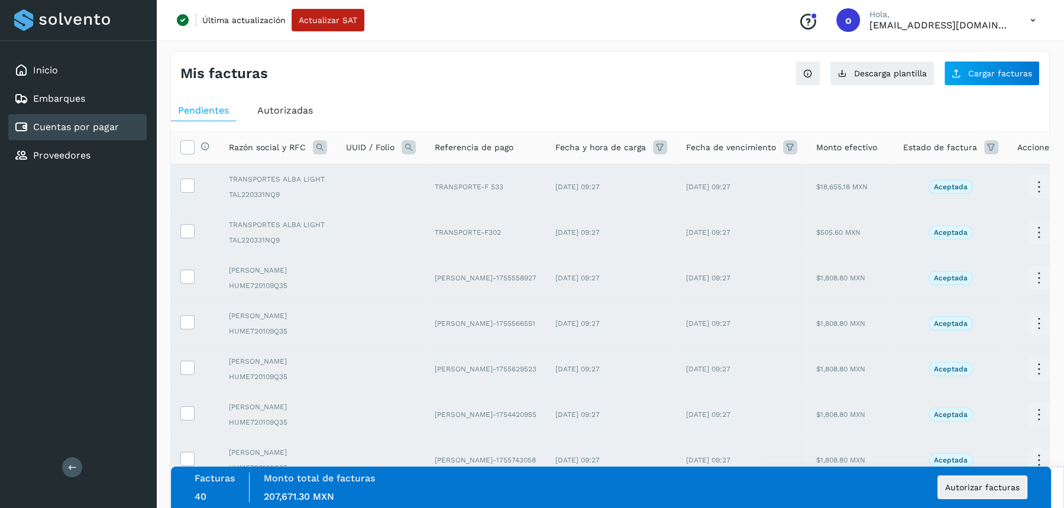
scroll to position [208, 0]
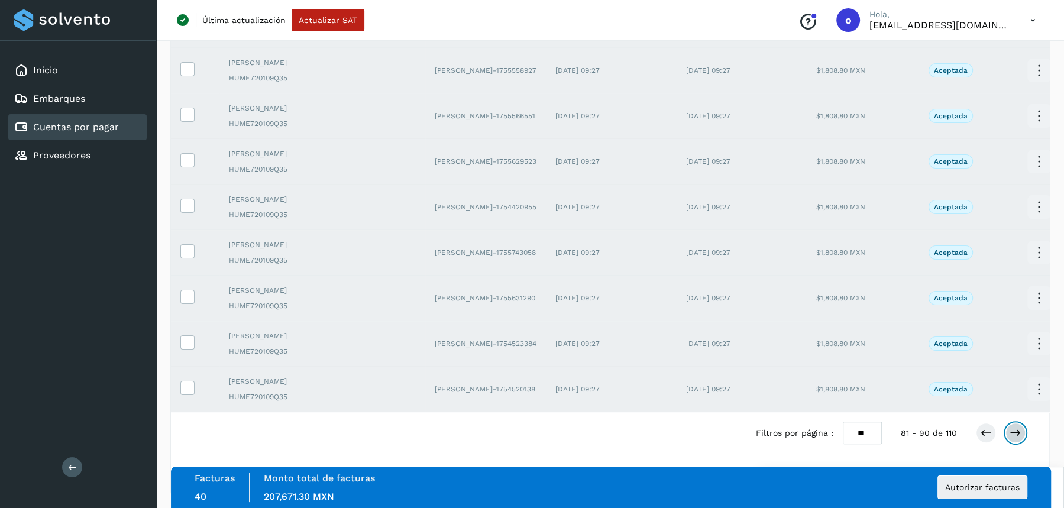
click at [1018, 427] on icon at bounding box center [1015, 433] width 12 height 12
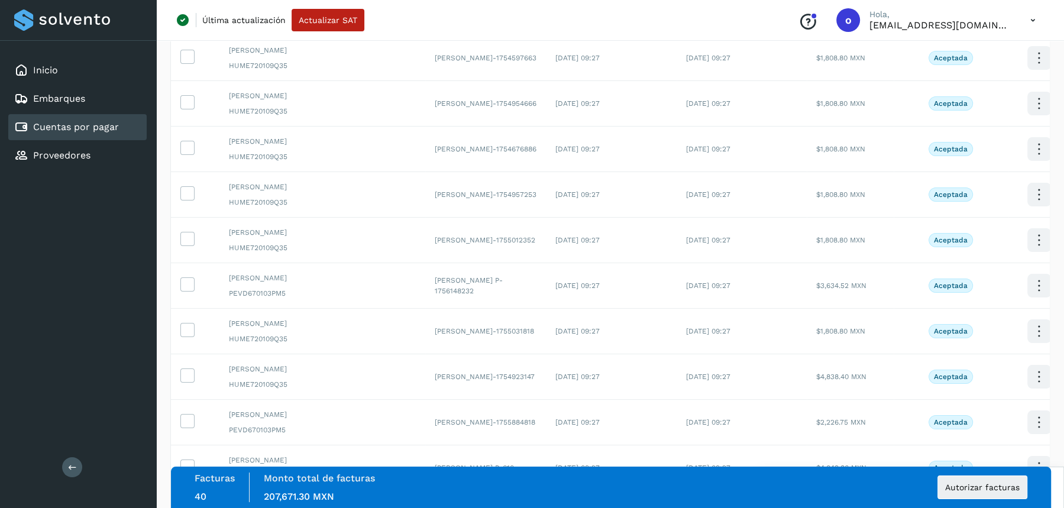
scroll to position [65, 0]
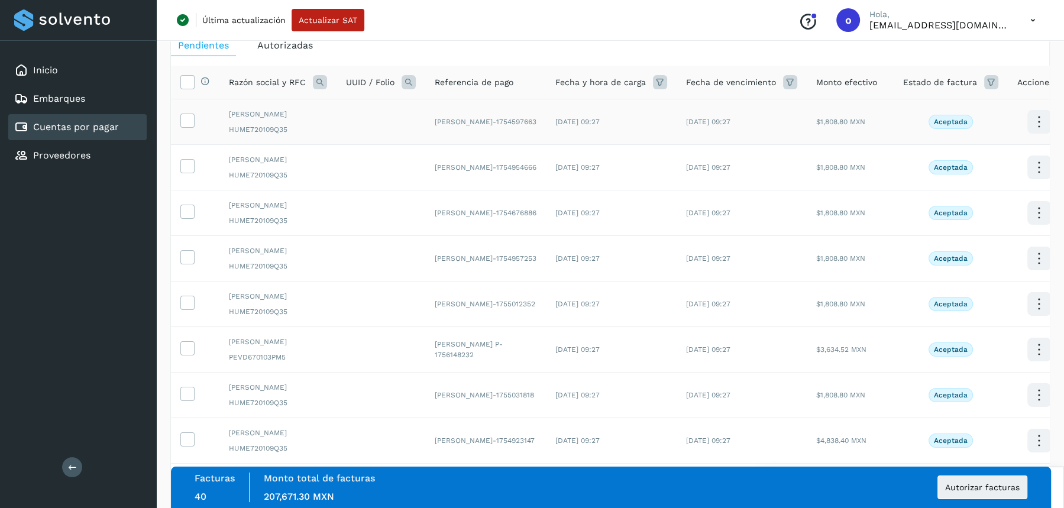
click at [209, 127] on td at bounding box center [195, 122] width 48 height 46
click at [190, 82] on icon at bounding box center [187, 81] width 12 height 12
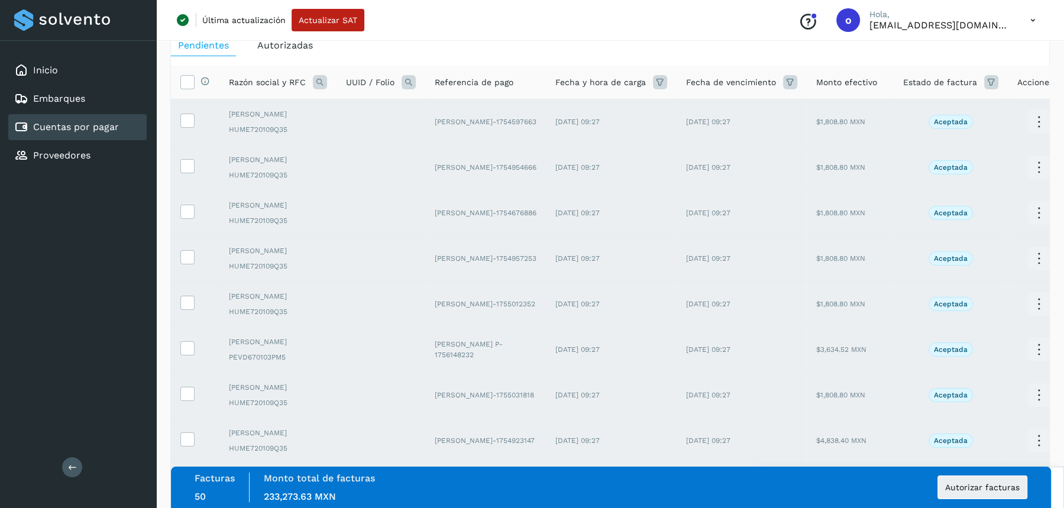
scroll to position [208, 0]
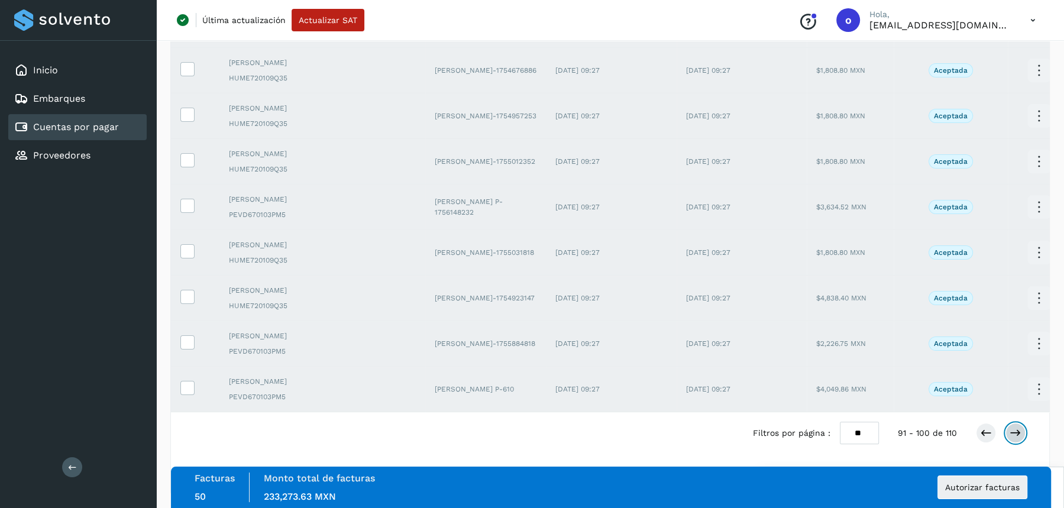
click at [1016, 429] on icon at bounding box center [1015, 433] width 12 height 12
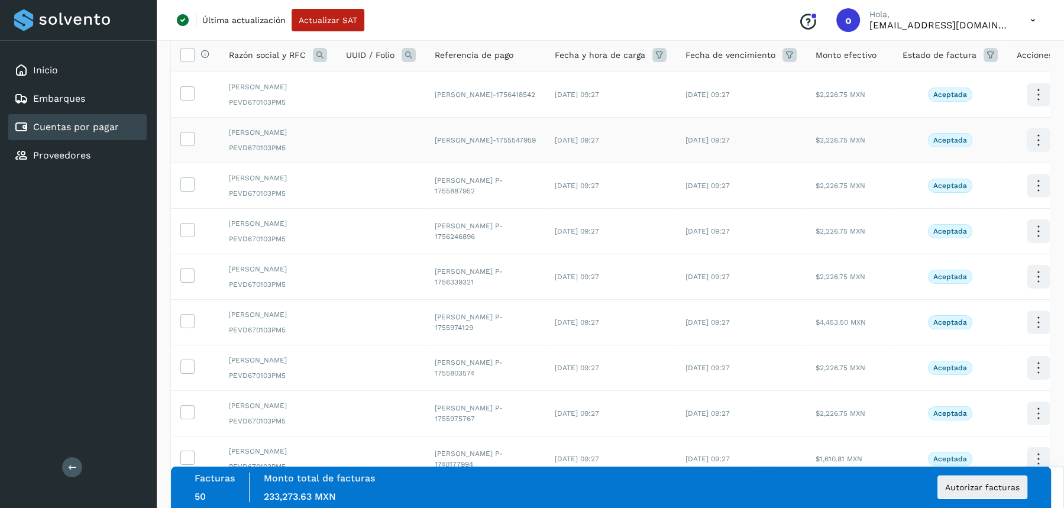
scroll to position [67, 0]
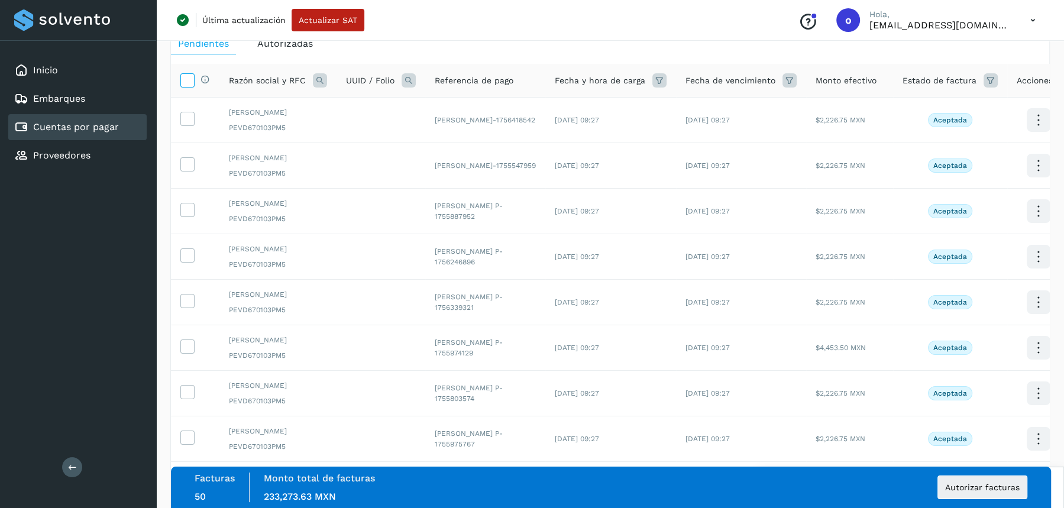
click at [187, 81] on icon at bounding box center [187, 79] width 12 height 12
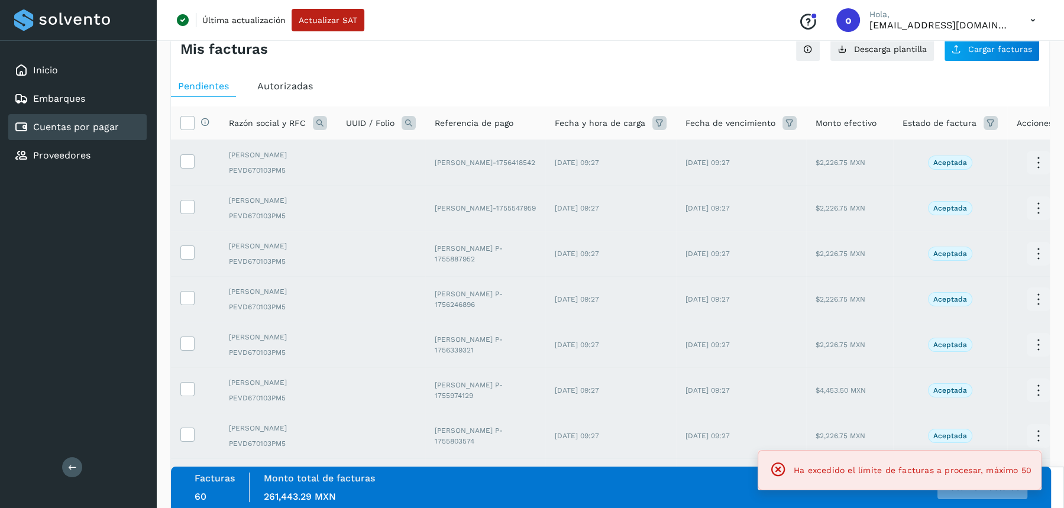
scroll to position [0, 0]
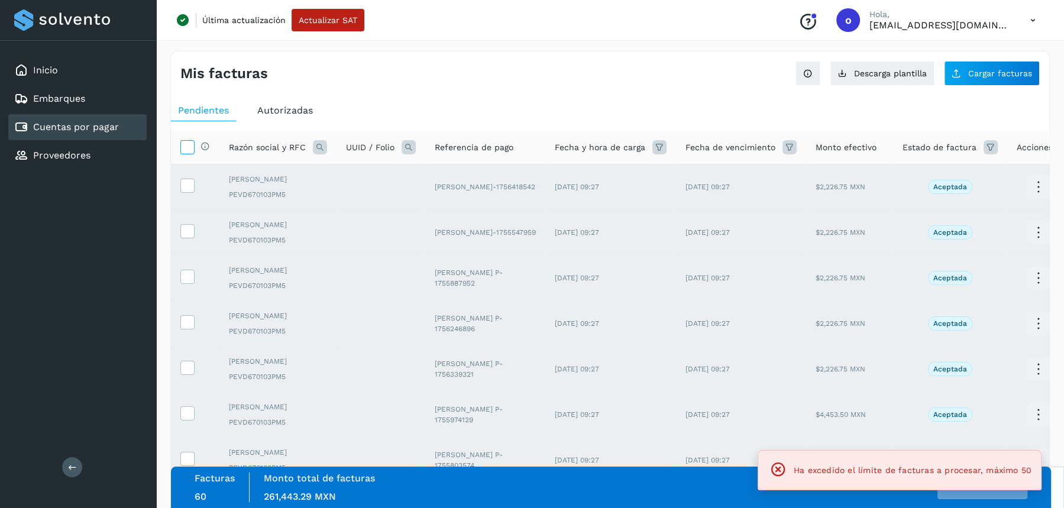
click at [189, 142] on icon at bounding box center [187, 146] width 12 height 12
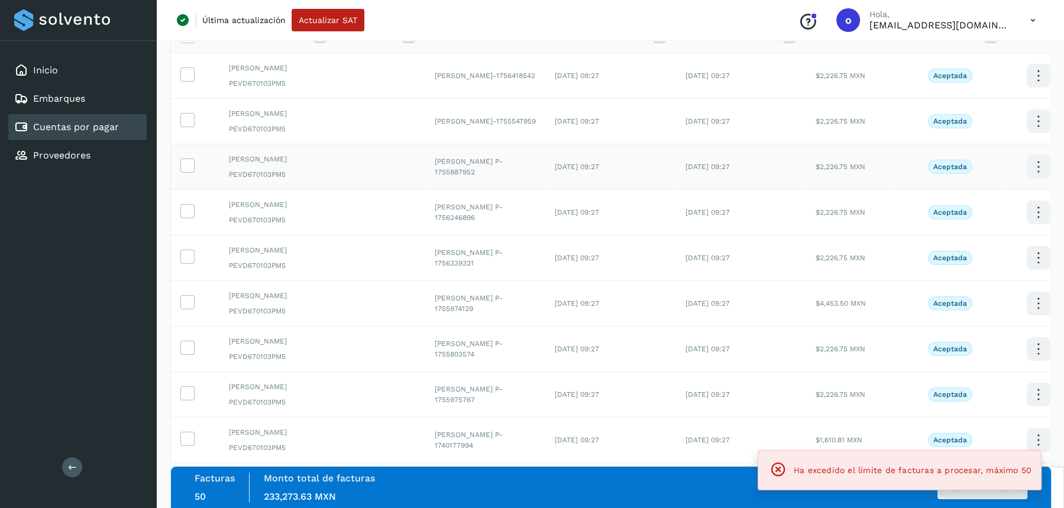
scroll to position [208, 0]
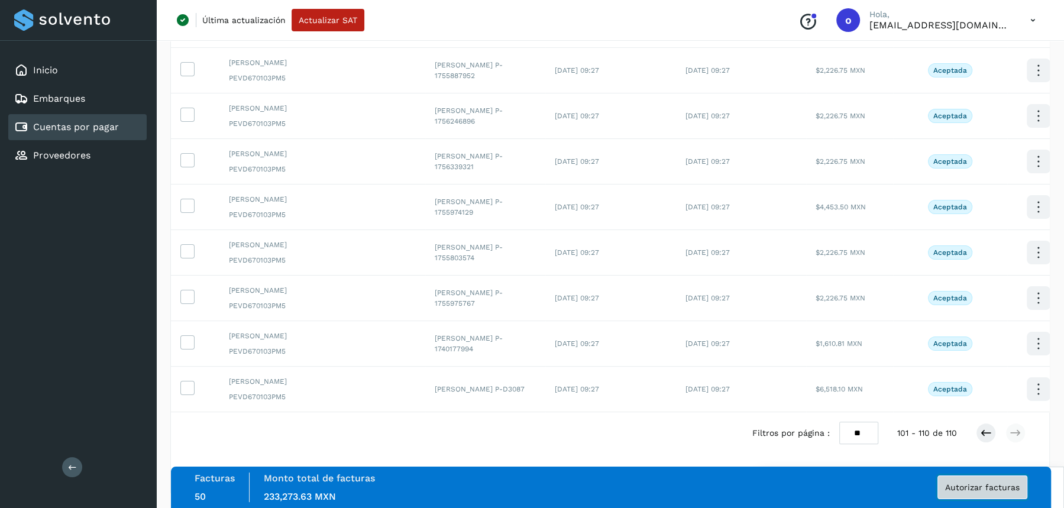
click at [970, 494] on button "Autorizar facturas" at bounding box center [982, 487] width 90 height 24
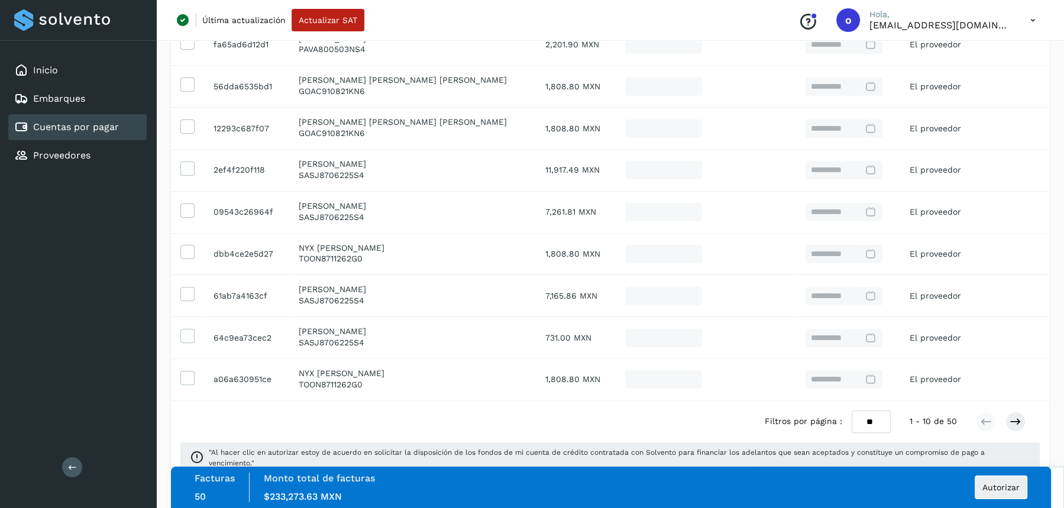
scroll to position [293, 0]
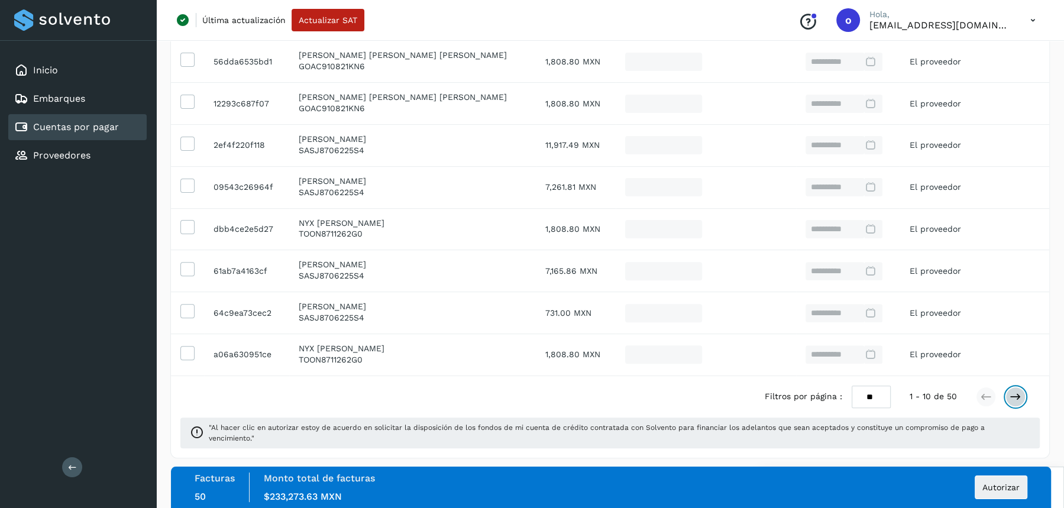
click at [1015, 396] on icon at bounding box center [1015, 397] width 12 height 12
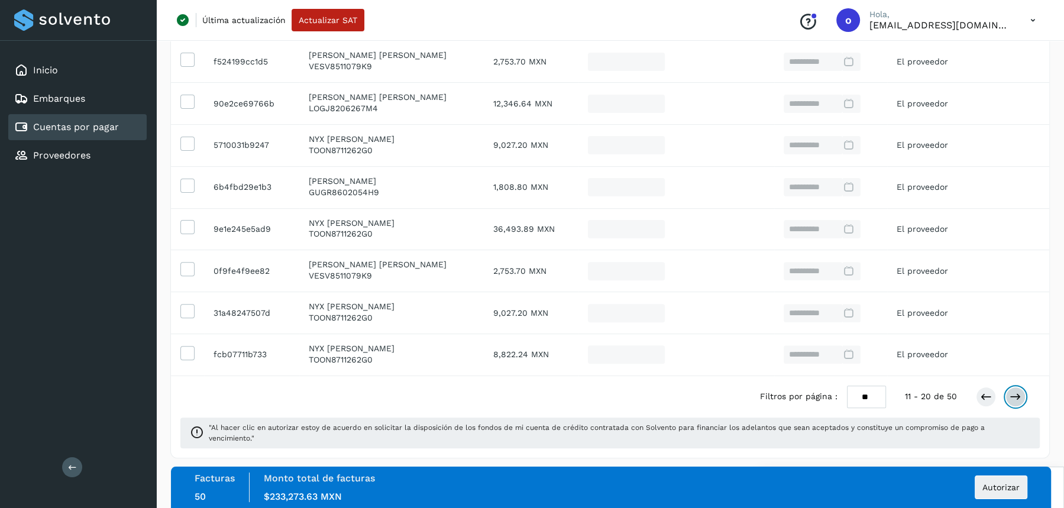
click at [1015, 396] on icon at bounding box center [1015, 397] width 12 height 12
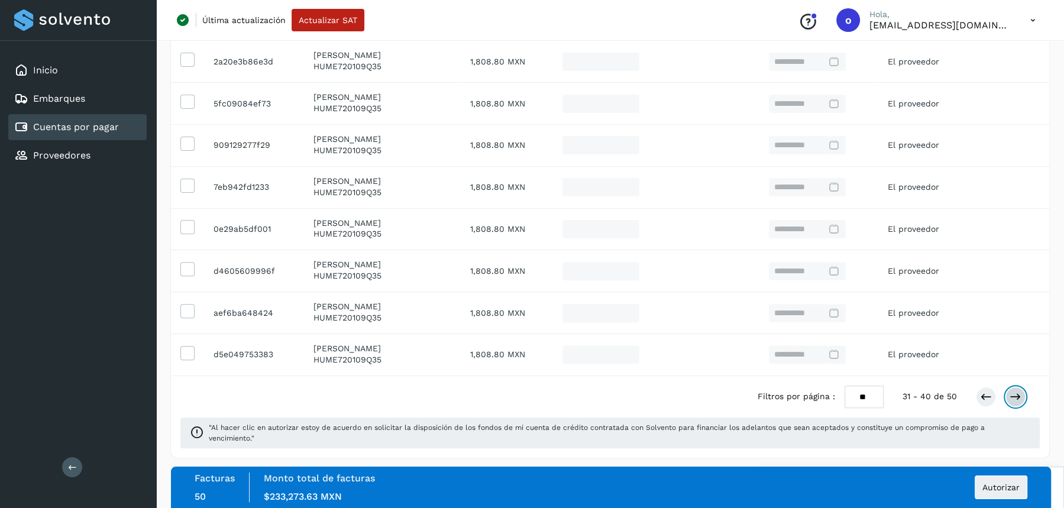
click at [1015, 396] on icon at bounding box center [1015, 397] width 12 height 12
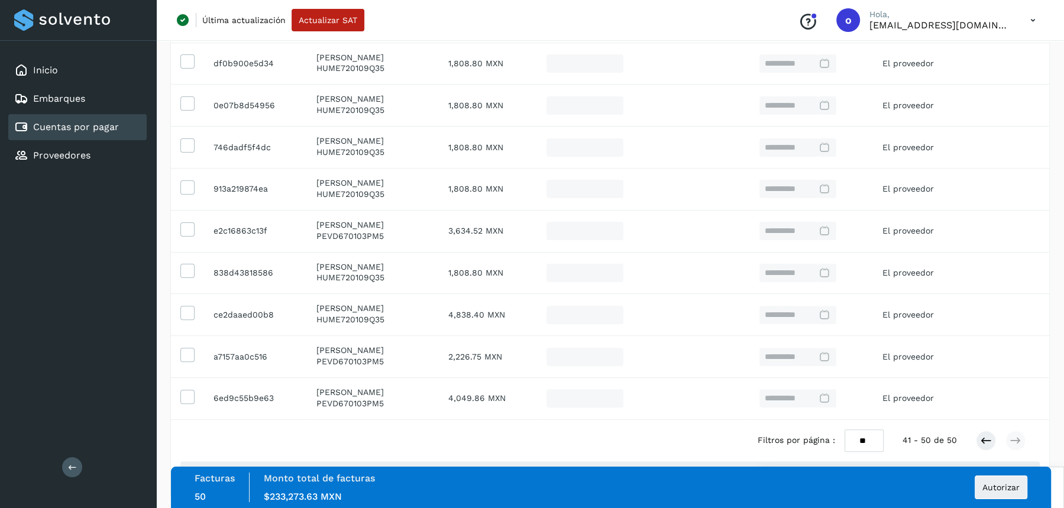
scroll to position [267, 0]
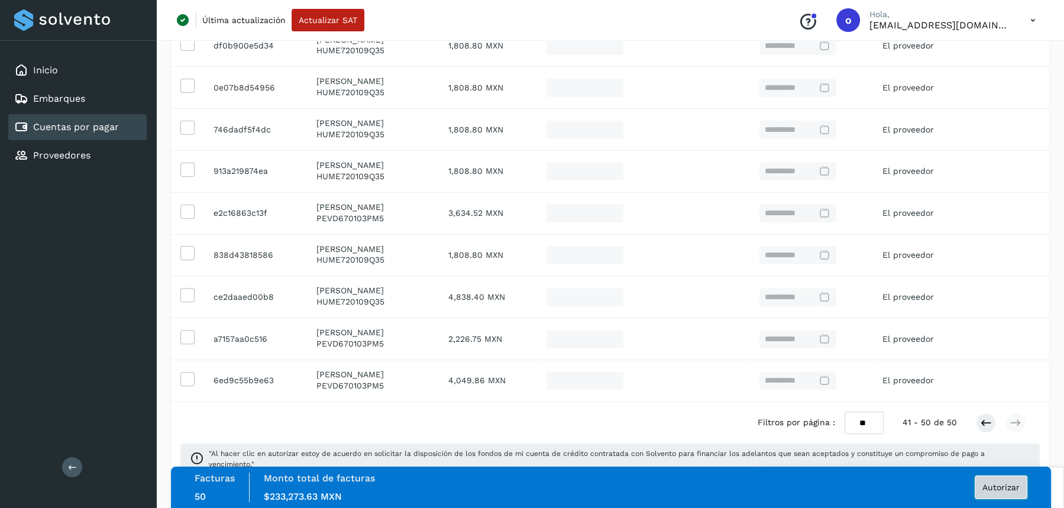
click at [1005, 488] on span "Autorizar" at bounding box center [1000, 487] width 37 height 8
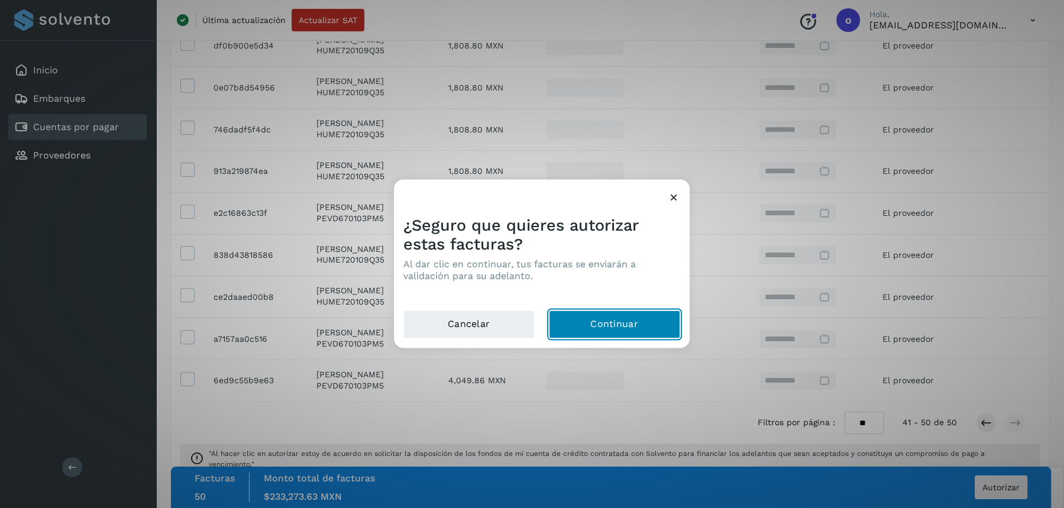
click at [643, 316] on button "Continuar" at bounding box center [614, 324] width 131 height 28
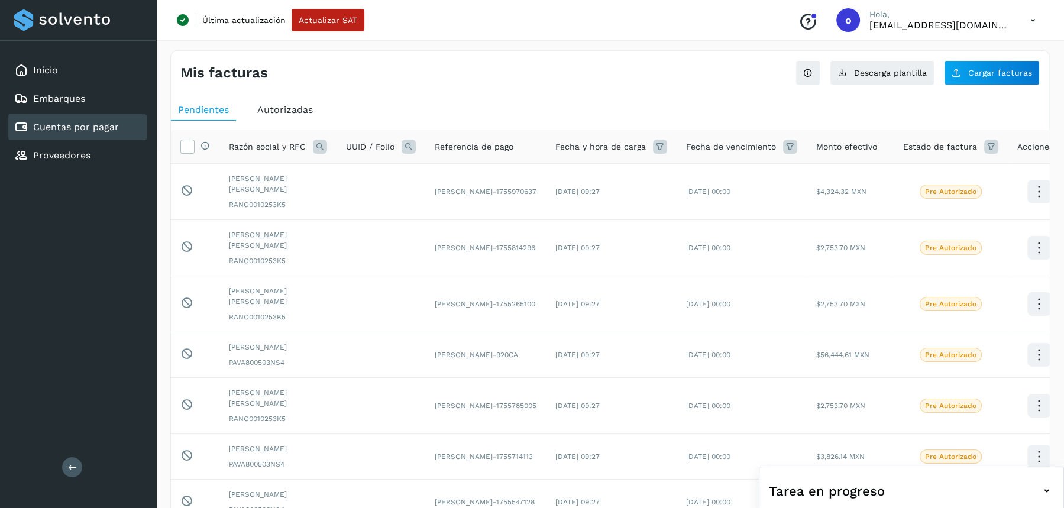
scroll to position [272, 0]
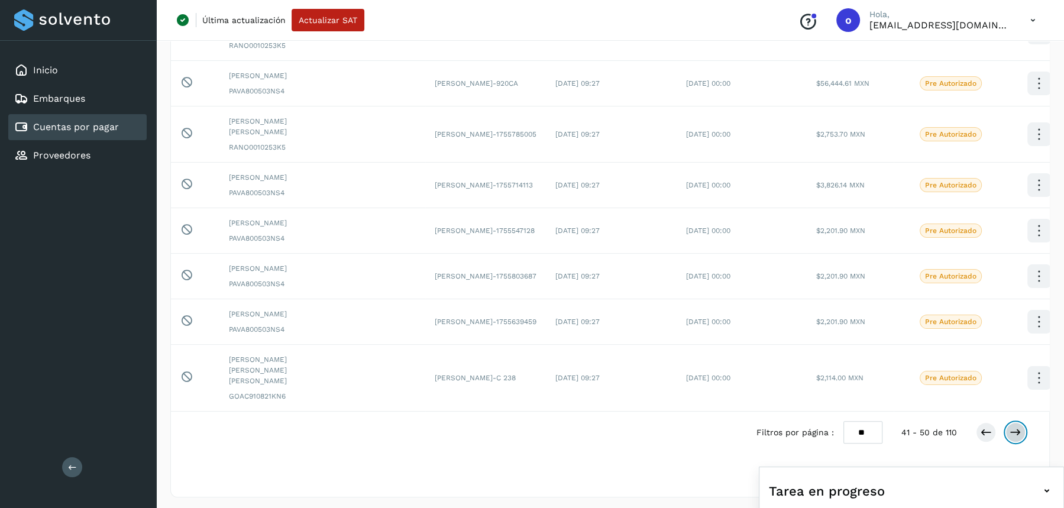
click at [1015, 430] on icon at bounding box center [1015, 432] width 12 height 12
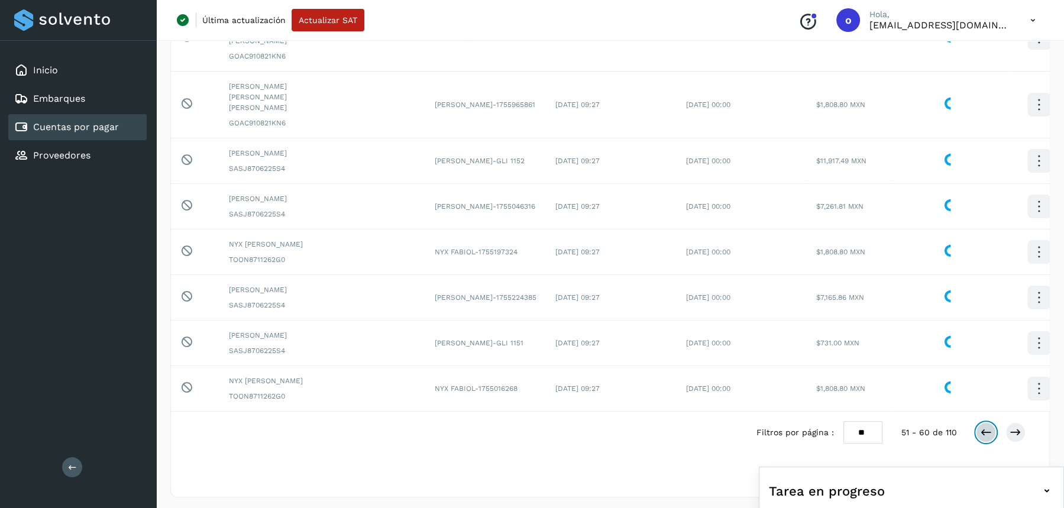
click at [984, 433] on icon at bounding box center [986, 432] width 12 height 12
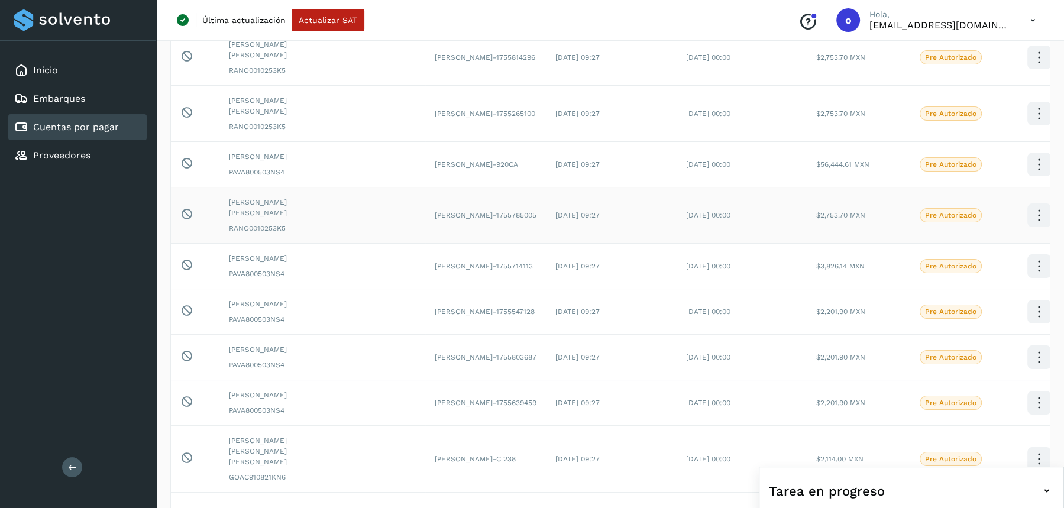
scroll to position [0, 0]
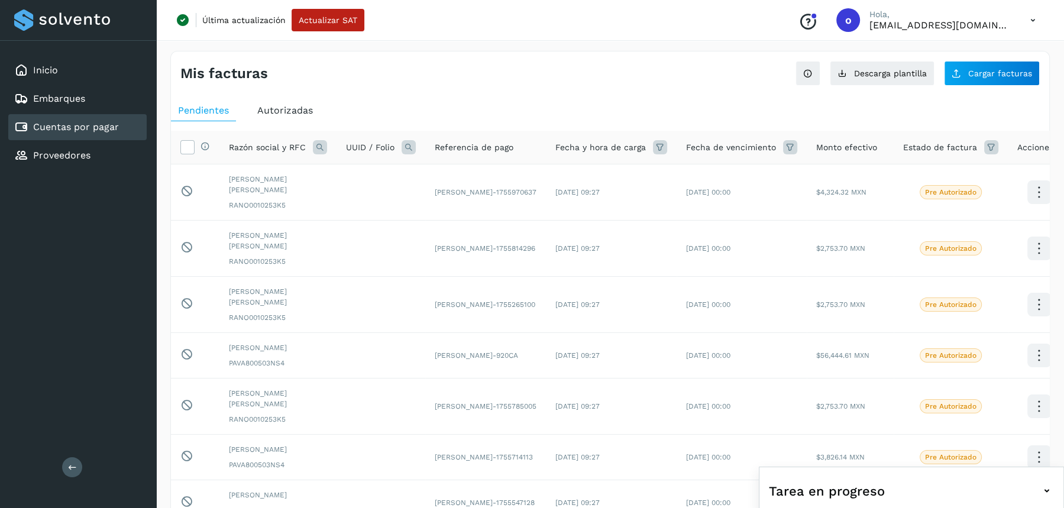
click at [288, 107] on span "Autorizadas" at bounding box center [285, 110] width 56 height 11
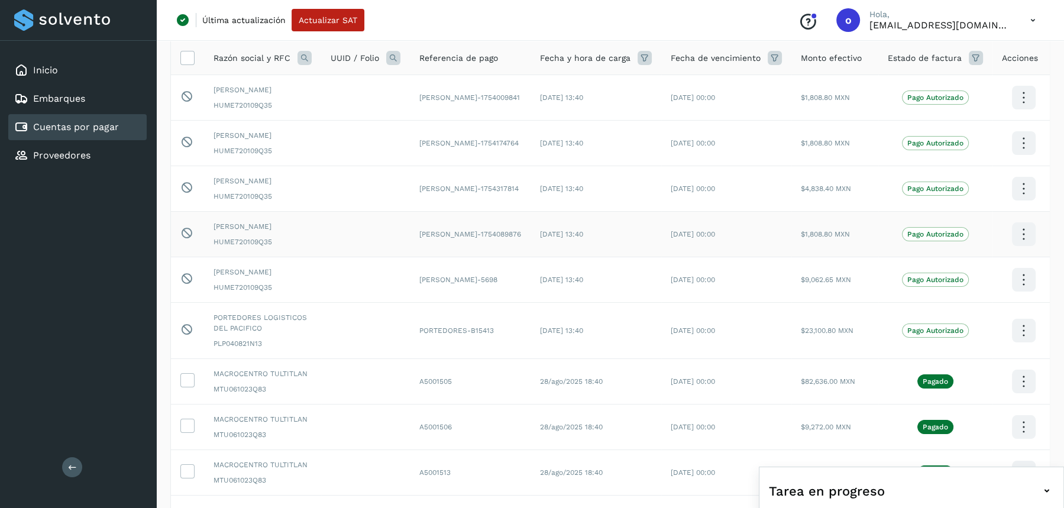
scroll to position [18, 0]
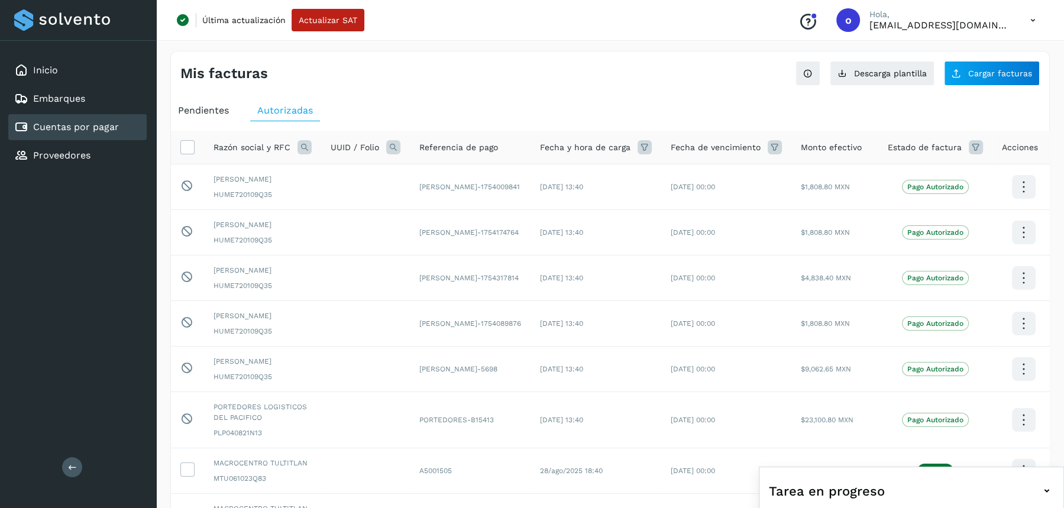
click at [200, 101] on div "Pendientes" at bounding box center [203, 110] width 65 height 21
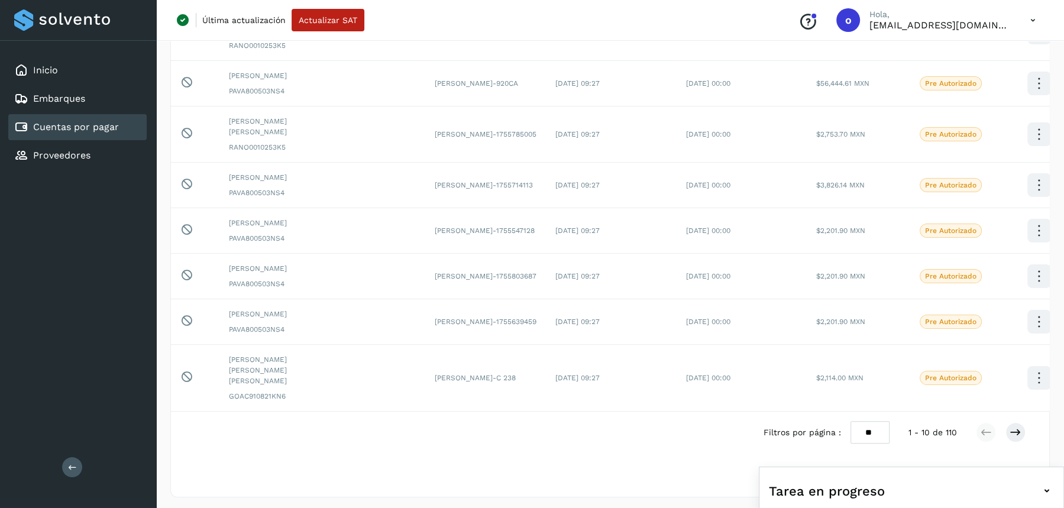
click at [1026, 426] on div "Filtros por página : ** ** ** 1 - 10 de 110" at bounding box center [903, 432] width 281 height 22
click at [1022, 427] on button at bounding box center [1015, 432] width 20 height 20
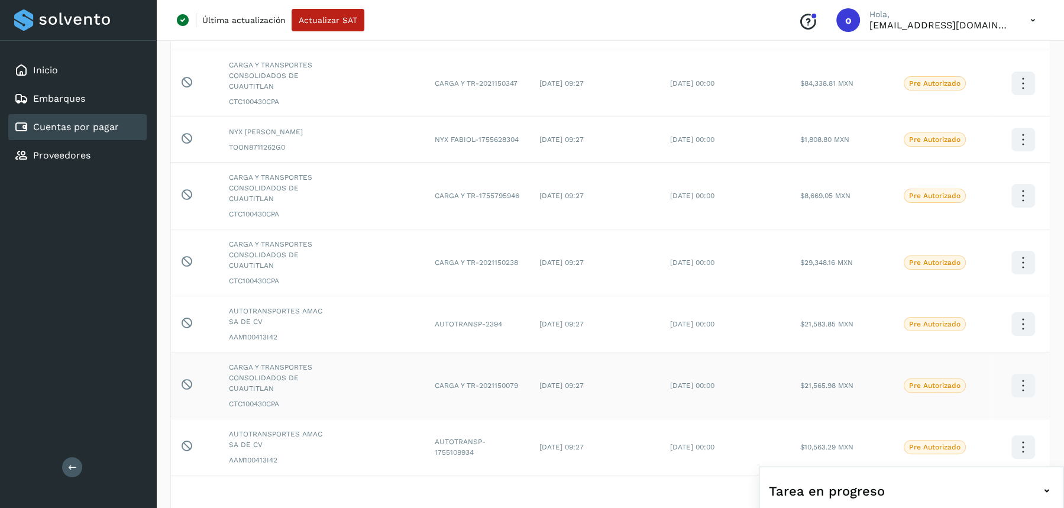
click at [1022, 400] on icon at bounding box center [1023, 386] width 28 height 28
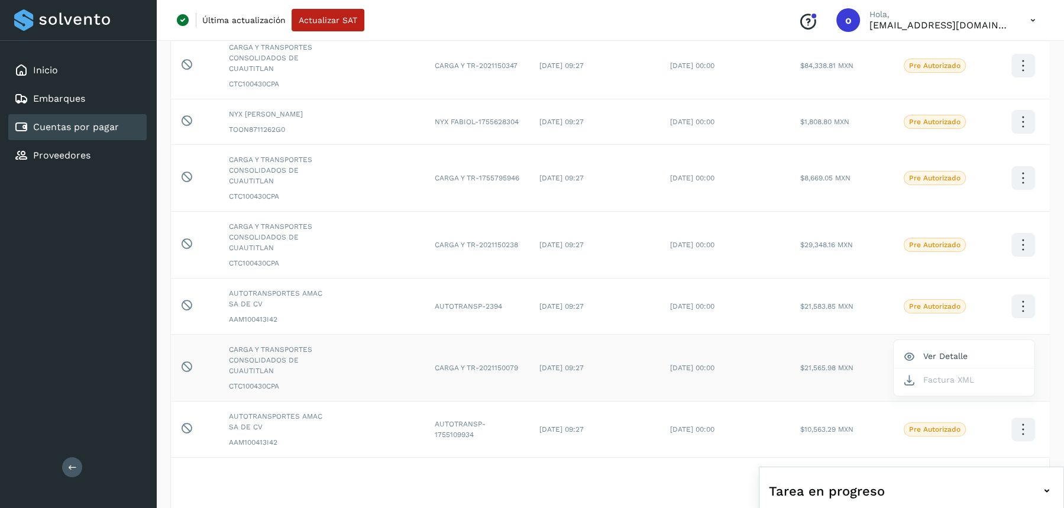
click at [1024, 456] on div at bounding box center [532, 254] width 1064 height 508
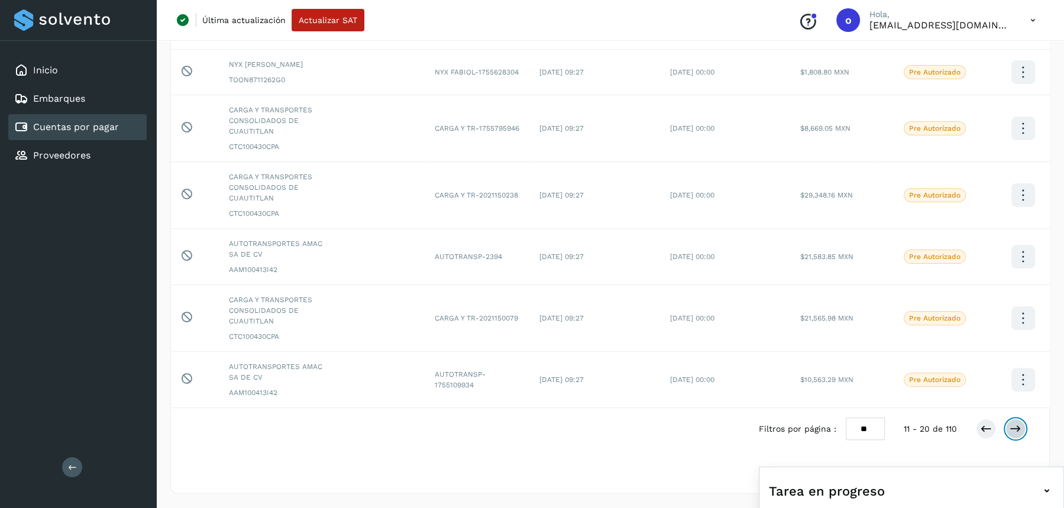
click at [1020, 426] on button at bounding box center [1015, 429] width 20 height 20
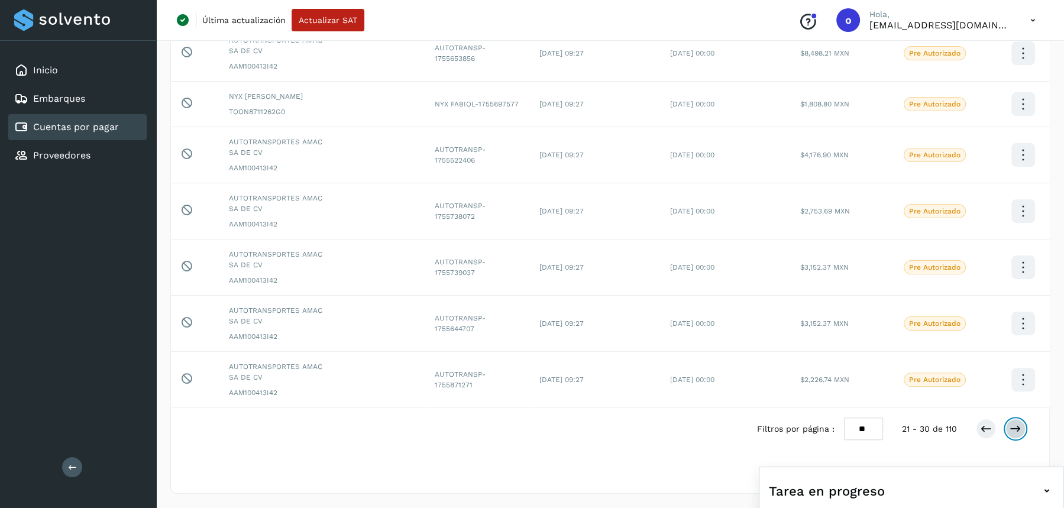
click at [1020, 426] on button at bounding box center [1015, 429] width 20 height 20
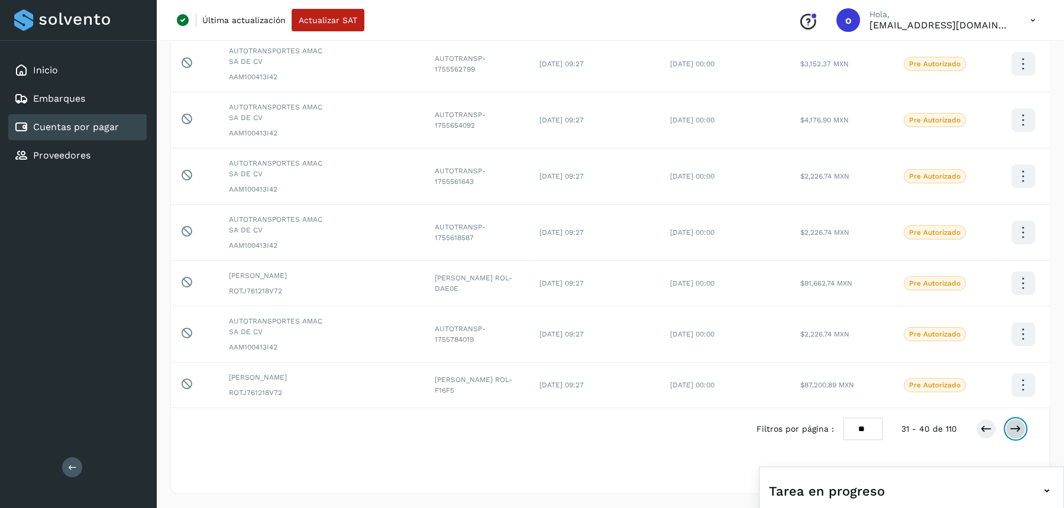
click at [1020, 426] on button at bounding box center [1015, 429] width 20 height 20
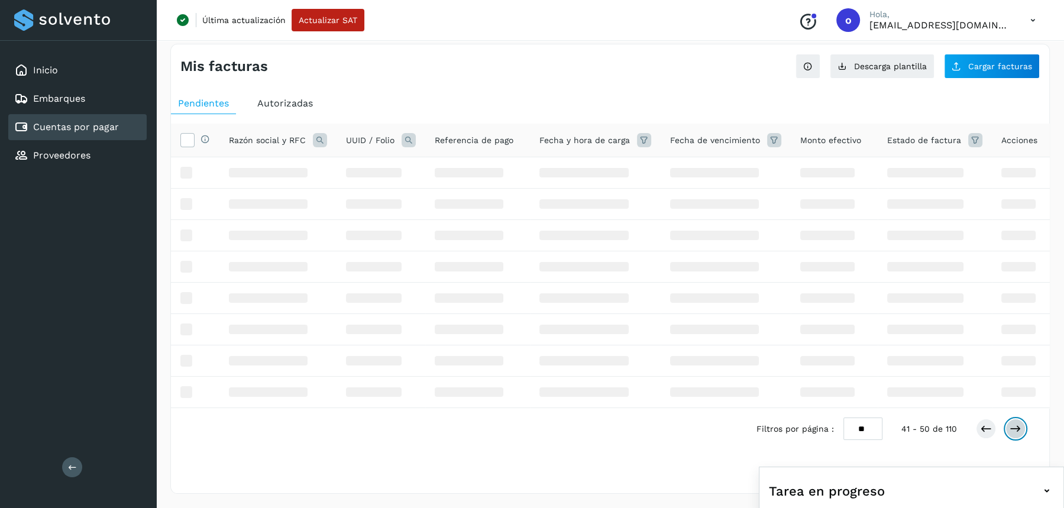
click at [1020, 426] on button at bounding box center [1015, 429] width 20 height 20
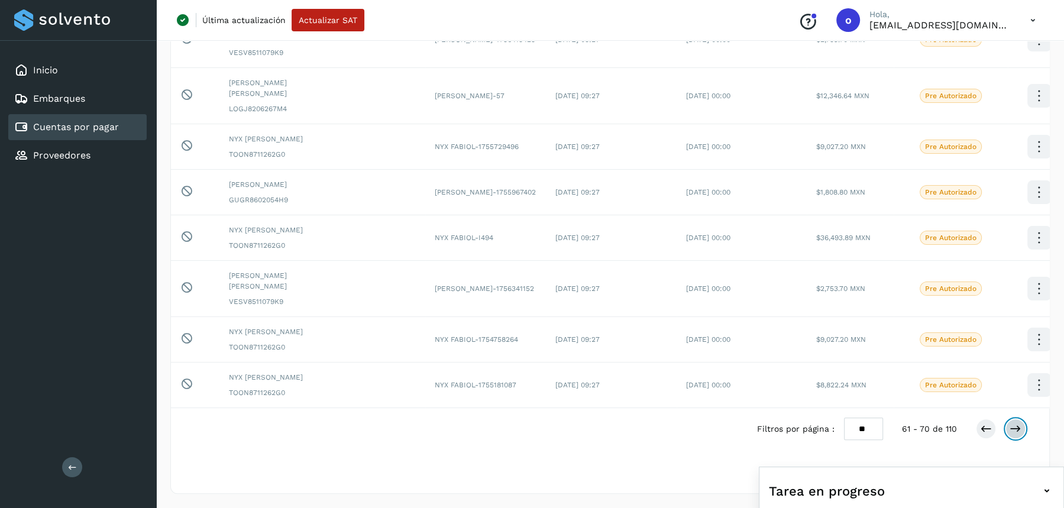
click at [1020, 426] on button at bounding box center [1015, 429] width 20 height 20
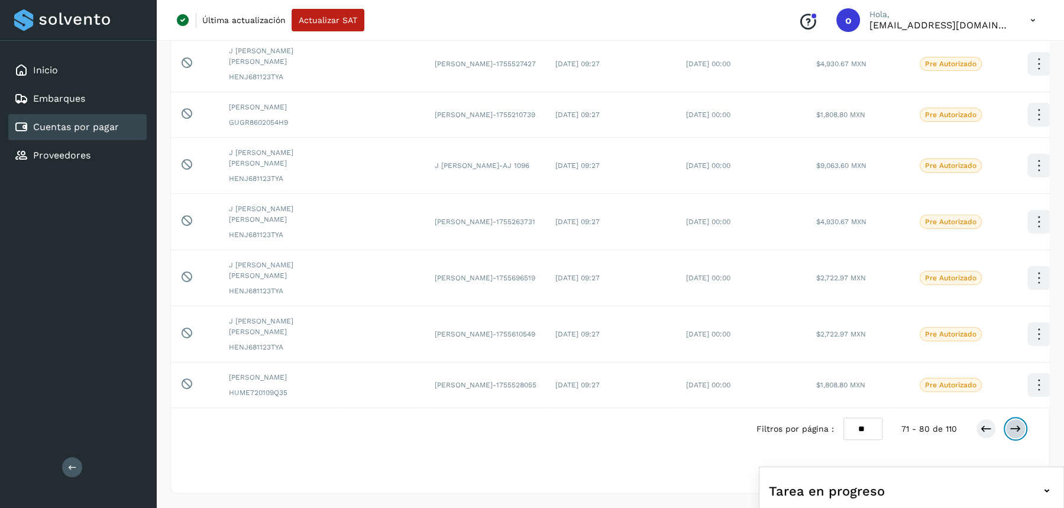
click at [1020, 426] on button at bounding box center [1015, 429] width 20 height 20
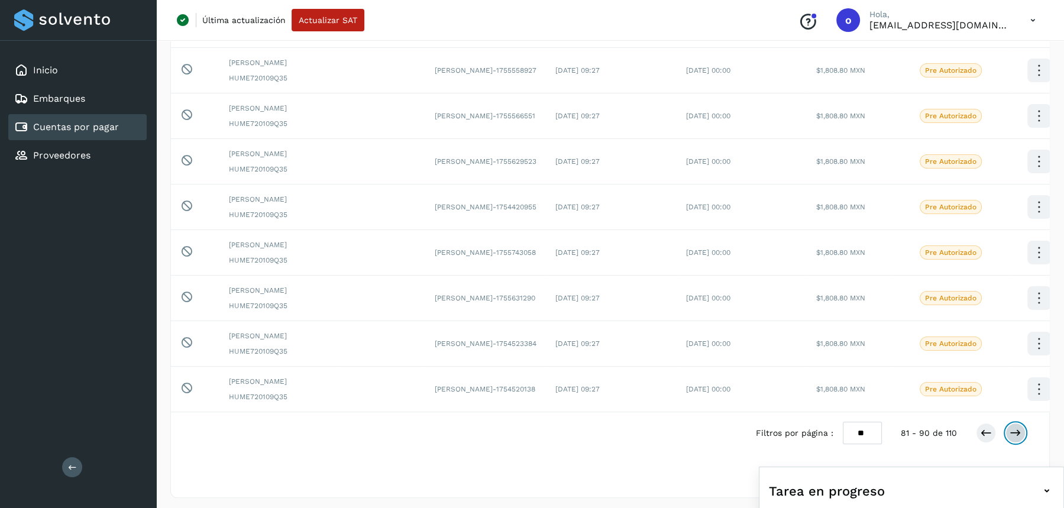
click at [1020, 426] on button at bounding box center [1015, 433] width 20 height 20
click at [1020, 427] on button at bounding box center [1015, 433] width 20 height 20
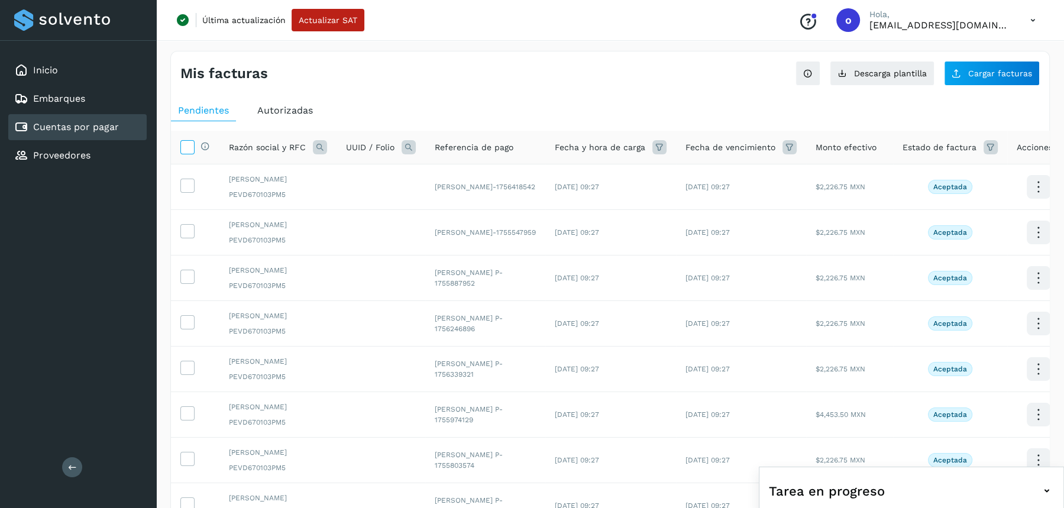
click at [183, 150] on icon at bounding box center [187, 146] width 12 height 12
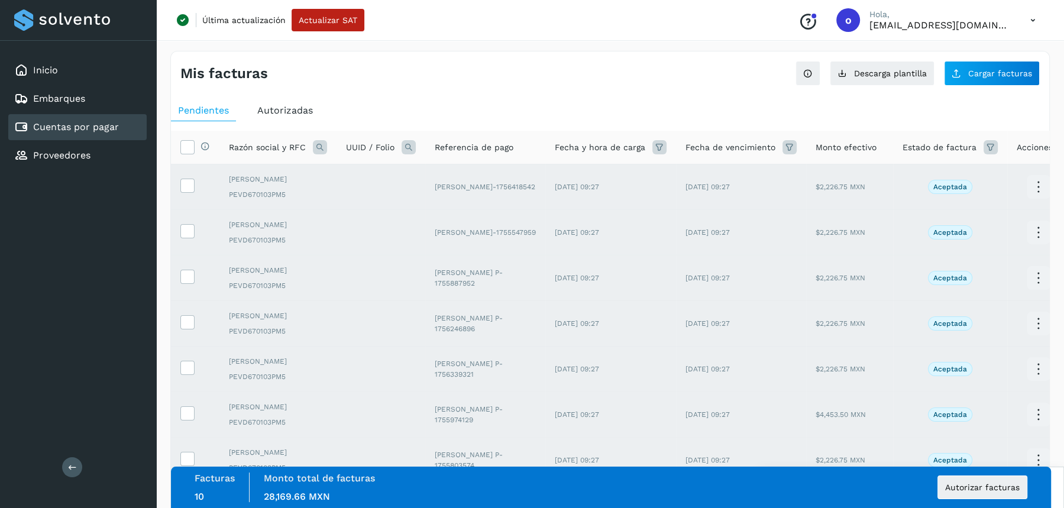
scroll to position [208, 0]
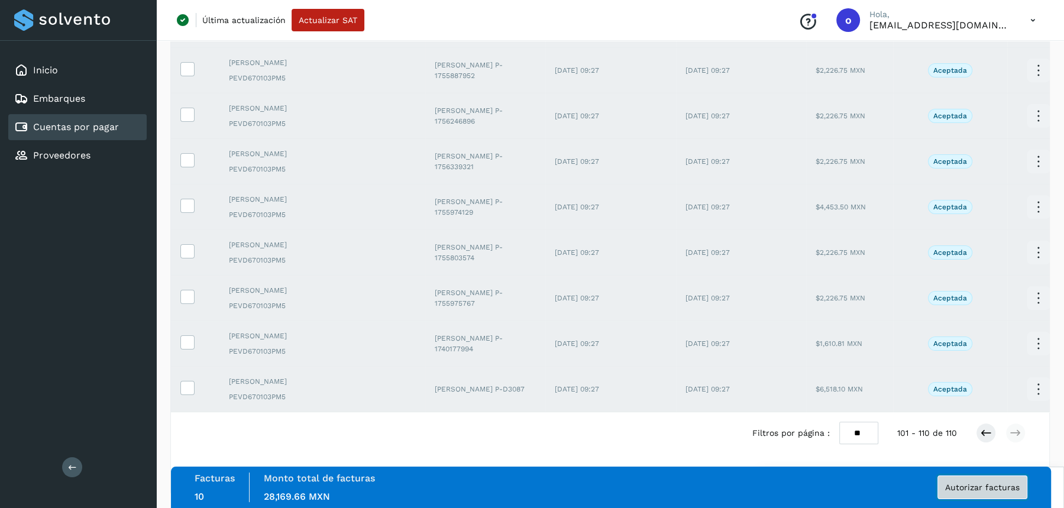
click at [978, 492] on button "Autorizar facturas" at bounding box center [982, 487] width 90 height 24
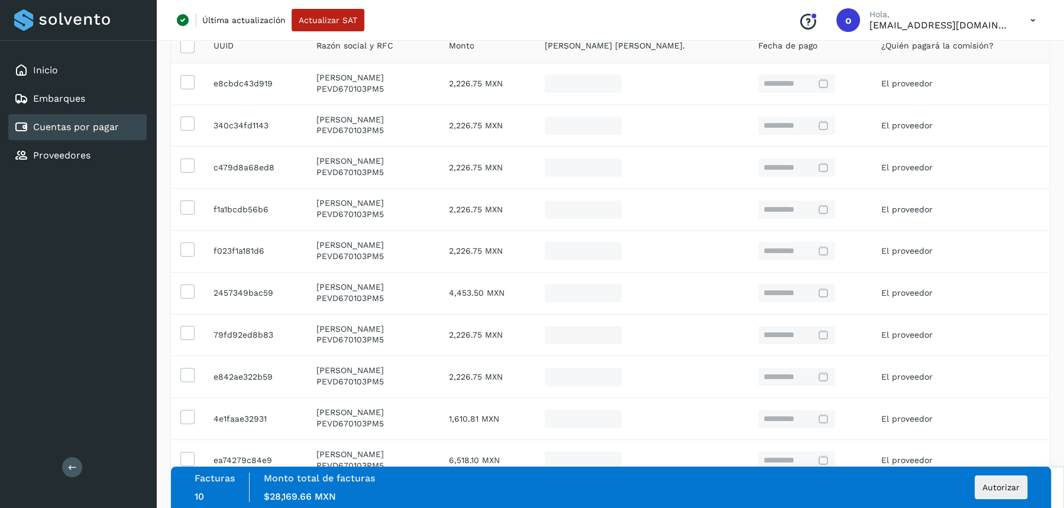
scroll to position [293, 0]
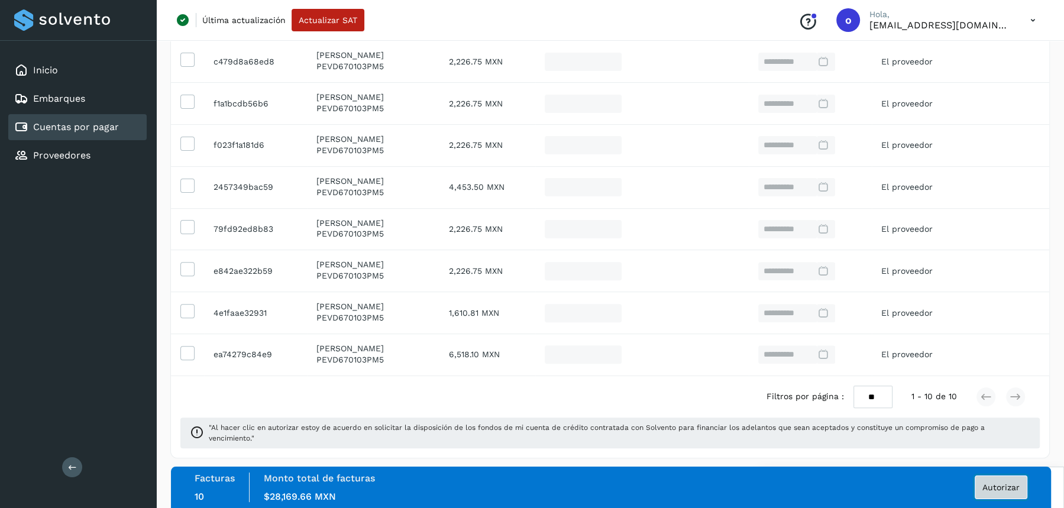
click at [1001, 494] on button "Autorizar" at bounding box center [1000, 487] width 53 height 24
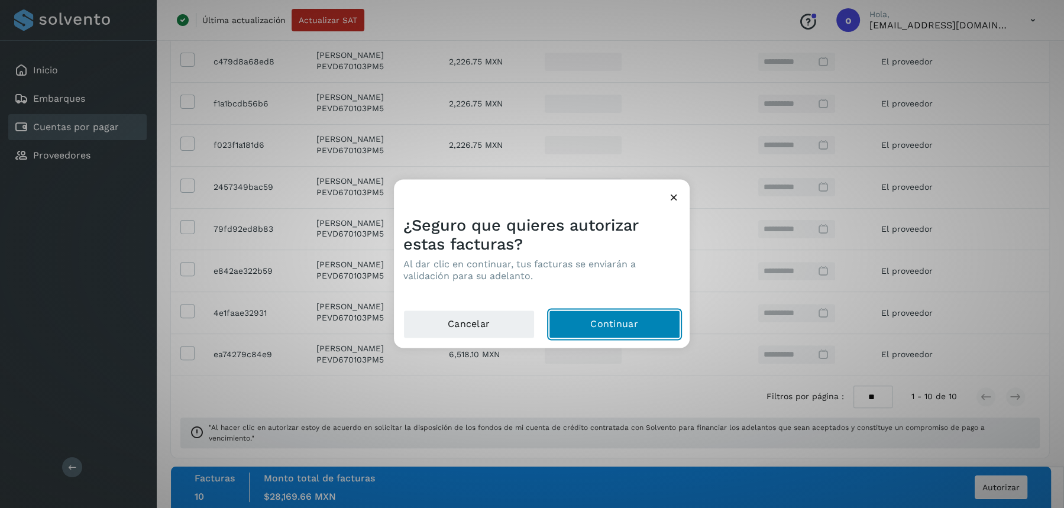
click at [619, 324] on button "Continuar" at bounding box center [614, 324] width 131 height 28
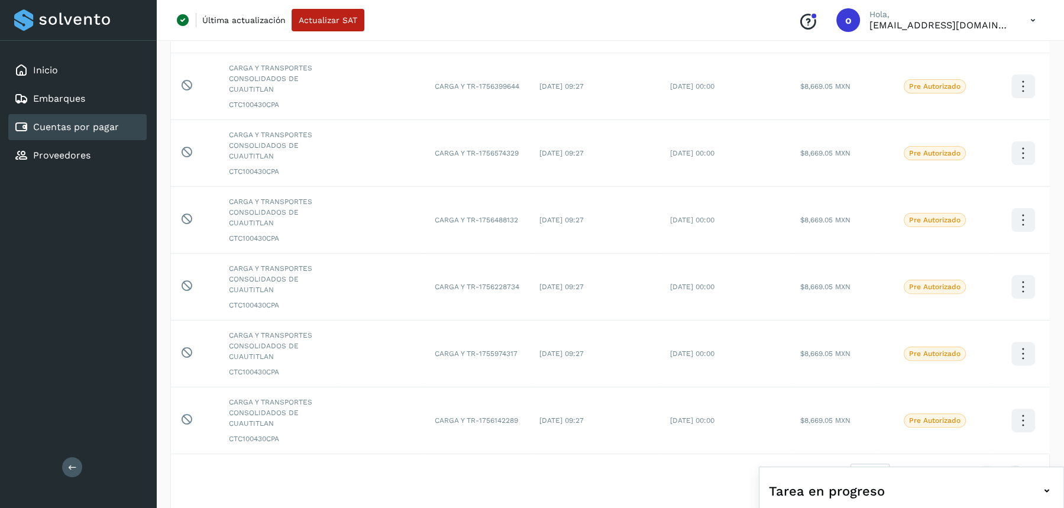
scroll to position [420, 0]
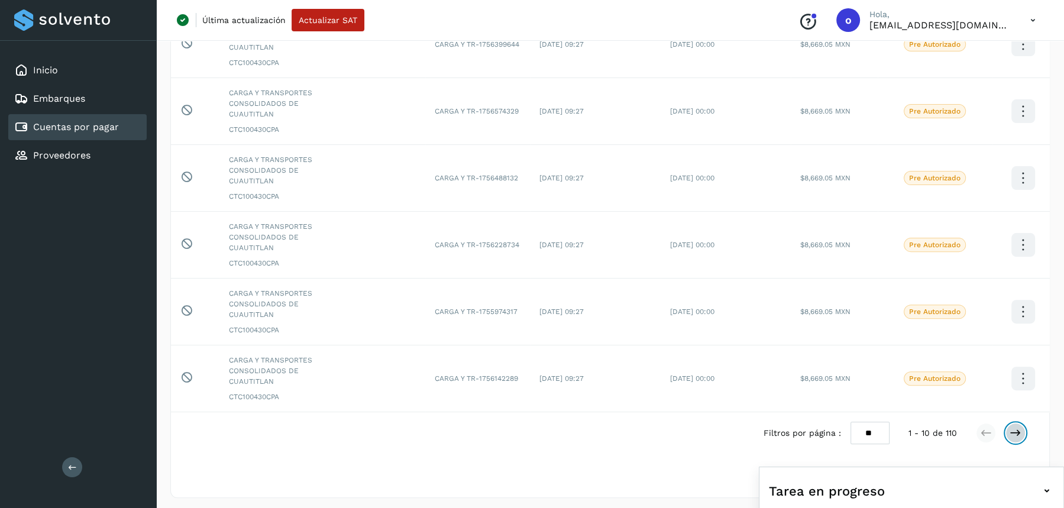
click at [1016, 430] on icon at bounding box center [1015, 433] width 12 height 12
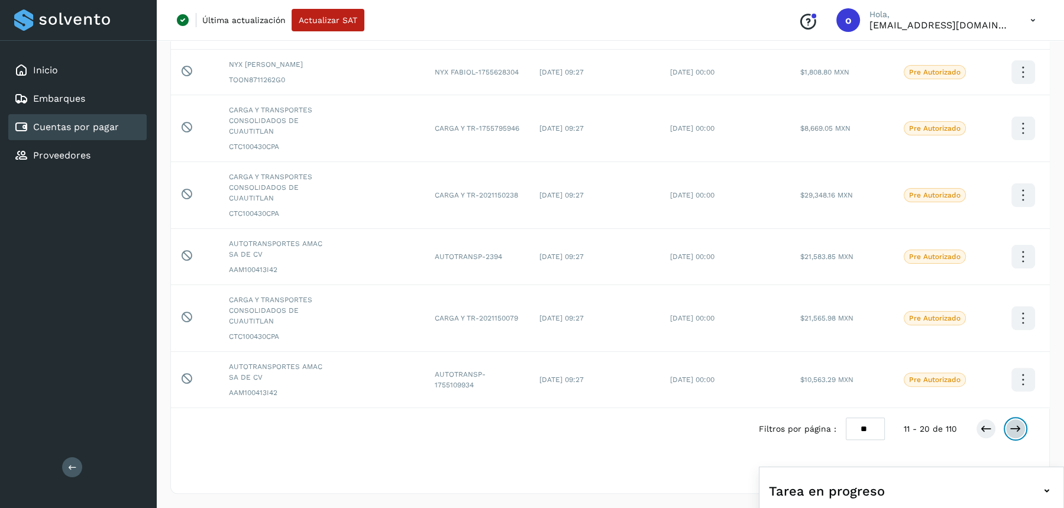
click at [1016, 430] on icon at bounding box center [1015, 429] width 12 height 12
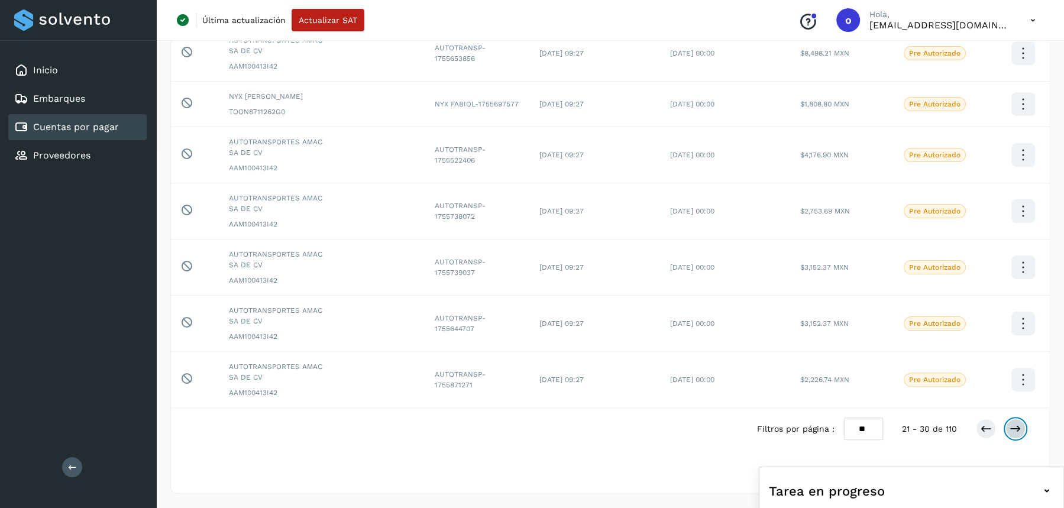
click at [1016, 430] on icon at bounding box center [1015, 429] width 12 height 12
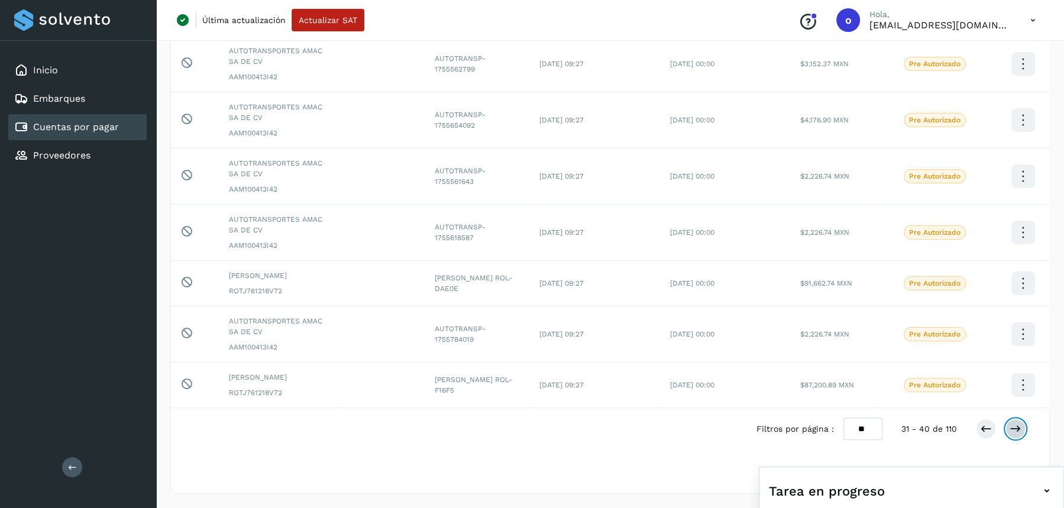
click at [1016, 430] on icon at bounding box center [1015, 429] width 12 height 12
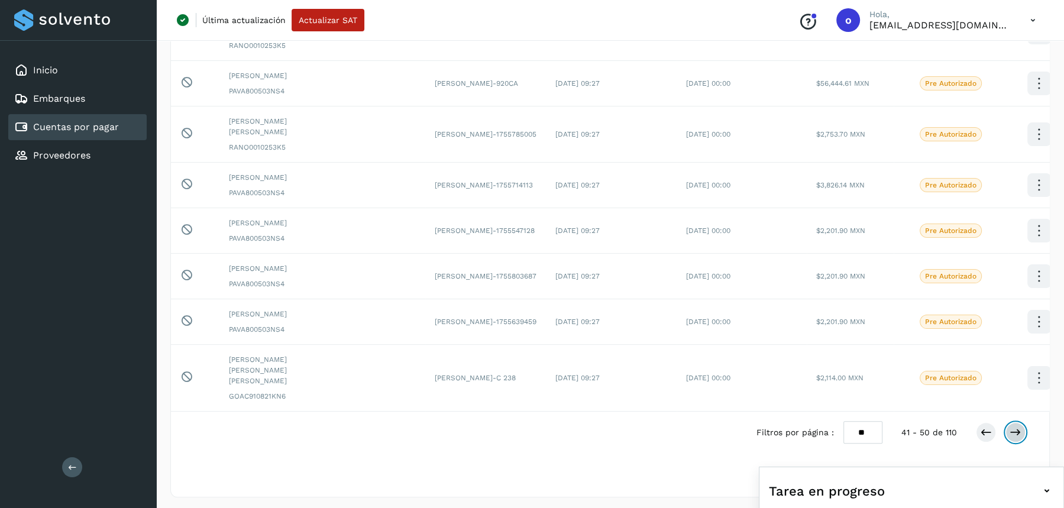
click at [1016, 430] on icon at bounding box center [1015, 432] width 12 height 12
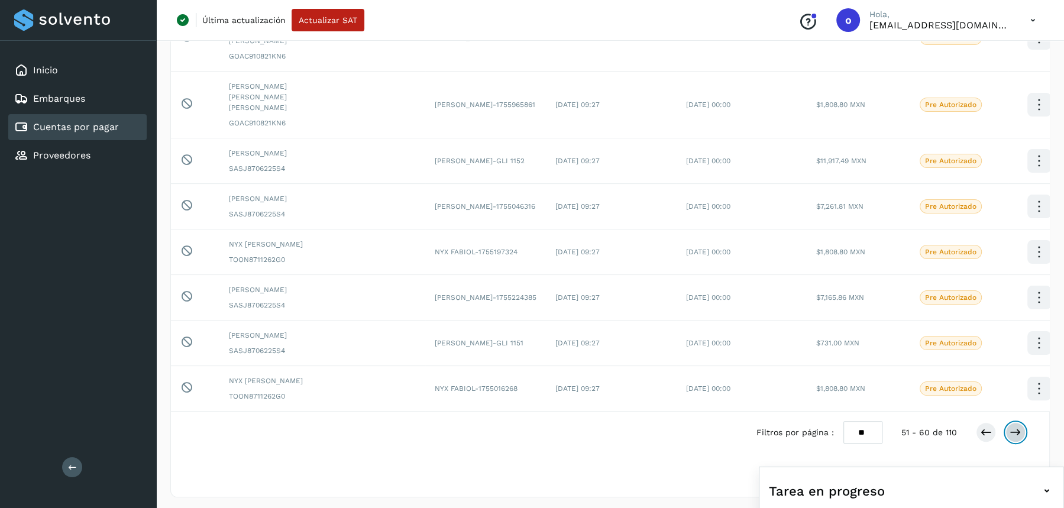
click at [1016, 430] on icon at bounding box center [1015, 432] width 12 height 12
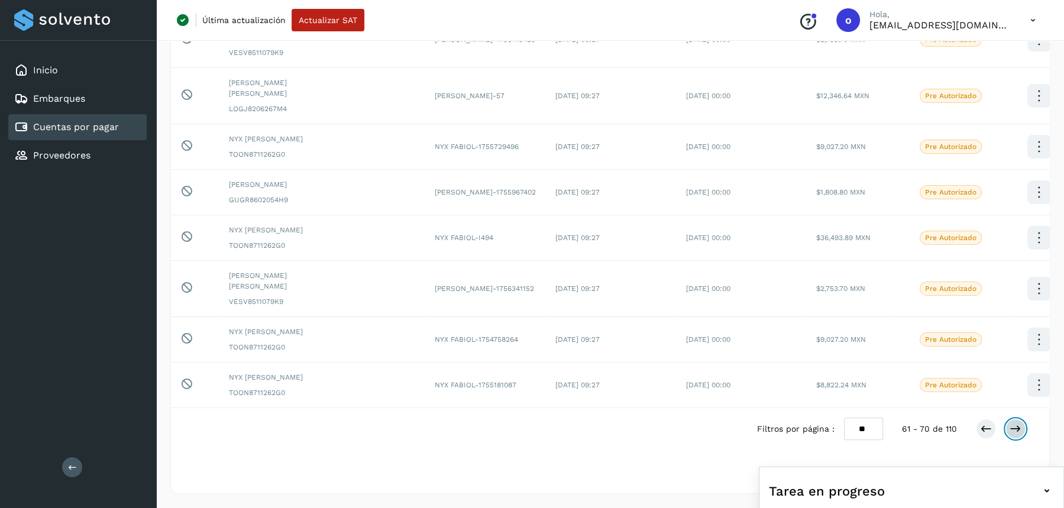
click at [1016, 430] on icon at bounding box center [1015, 429] width 12 height 12
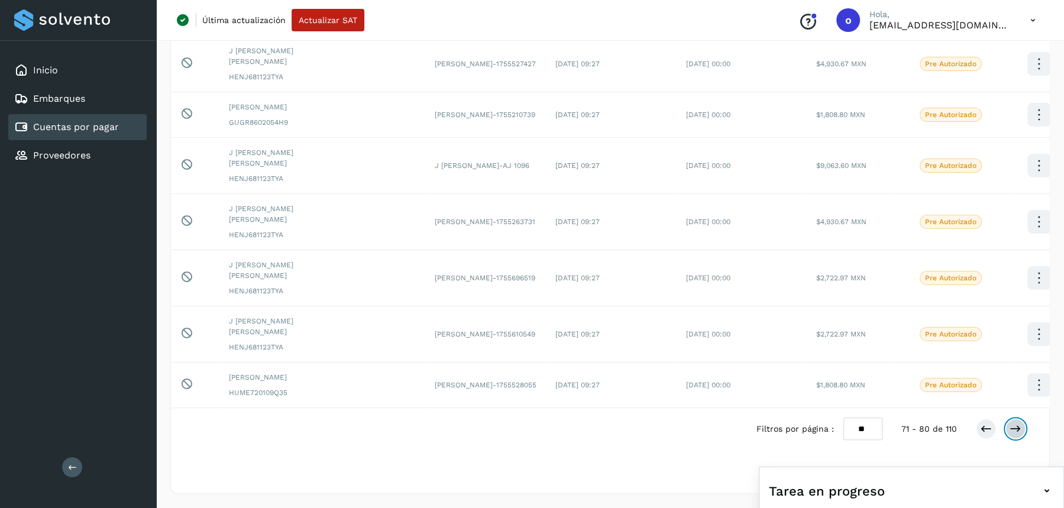
click at [1016, 430] on icon at bounding box center [1015, 429] width 12 height 12
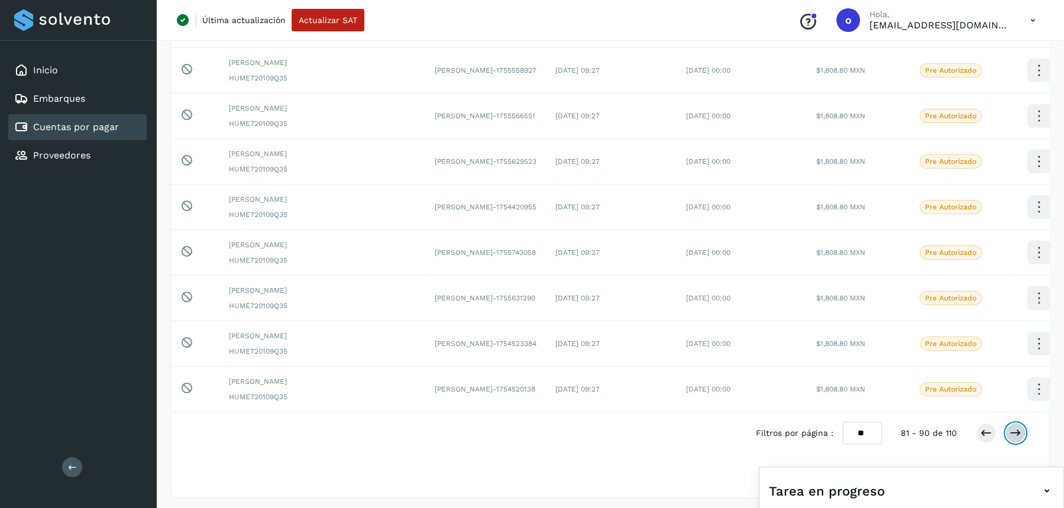
click at [1016, 430] on icon at bounding box center [1015, 433] width 12 height 12
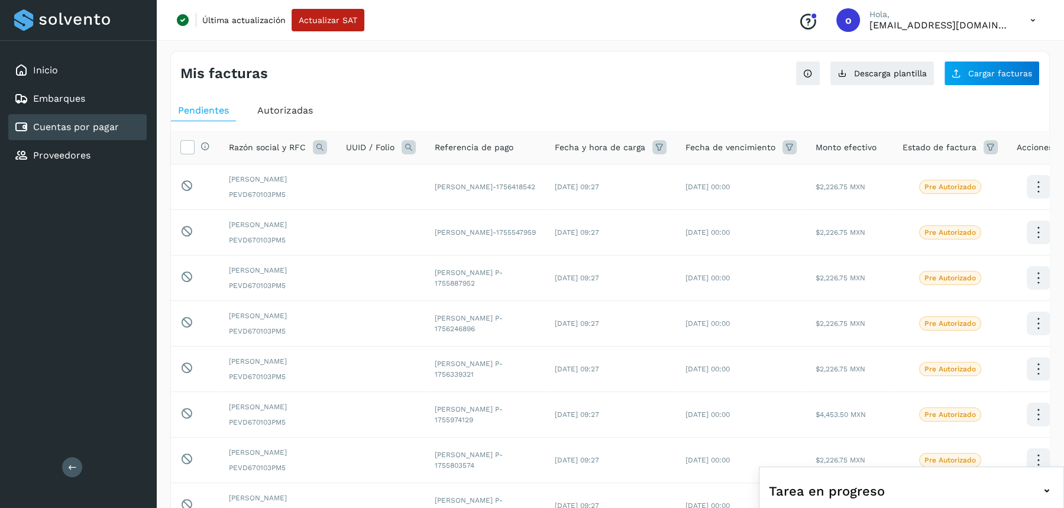
click at [1028, 22] on icon at bounding box center [1032, 20] width 24 height 24
click at [958, 83] on div "Cerrar sesión" at bounding box center [973, 76] width 141 height 22
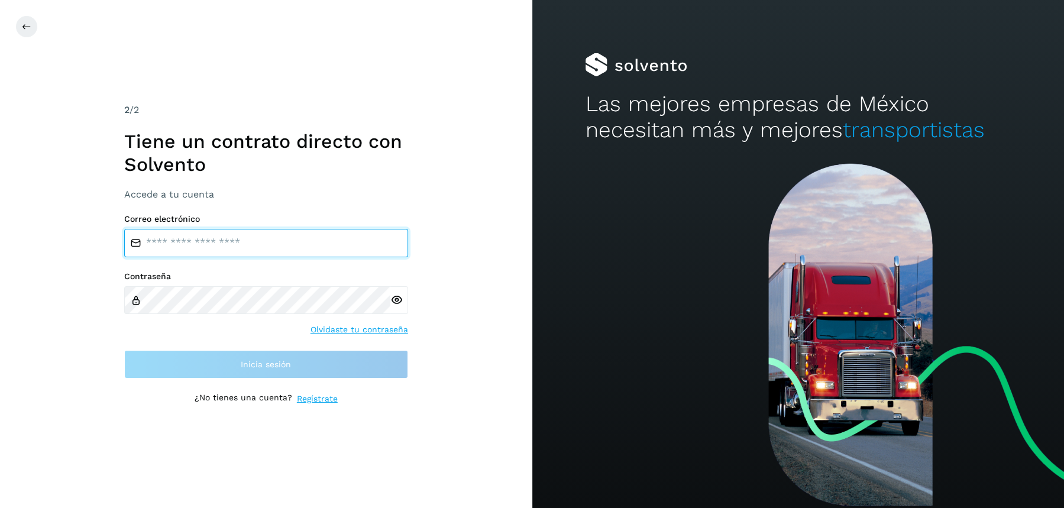
type input "**********"
